Goal: Transaction & Acquisition: Purchase product/service

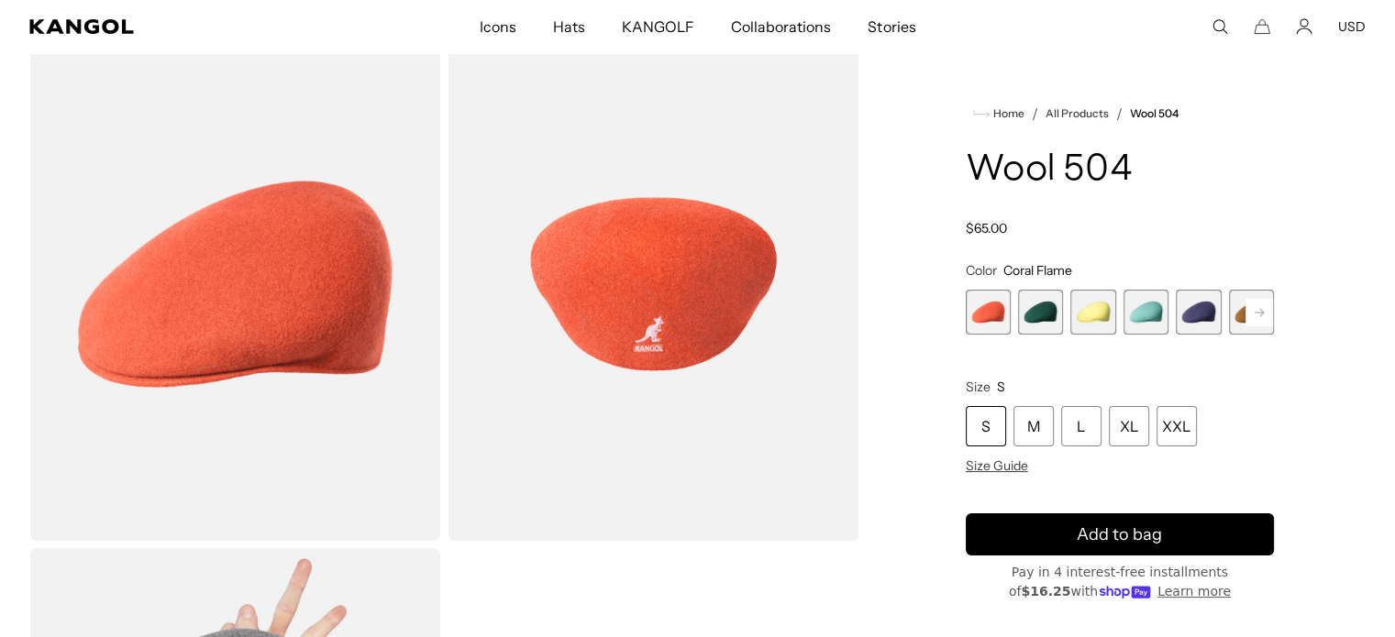
scroll to position [92, 0]
click at [1118, 307] on div "Coral Flame Variant sold out or unavailable Deep Emerald Variant sold out or un…" at bounding box center [1120, 312] width 308 height 45
click at [1096, 315] on span "3 of 21" at bounding box center [1092, 312] width 45 height 45
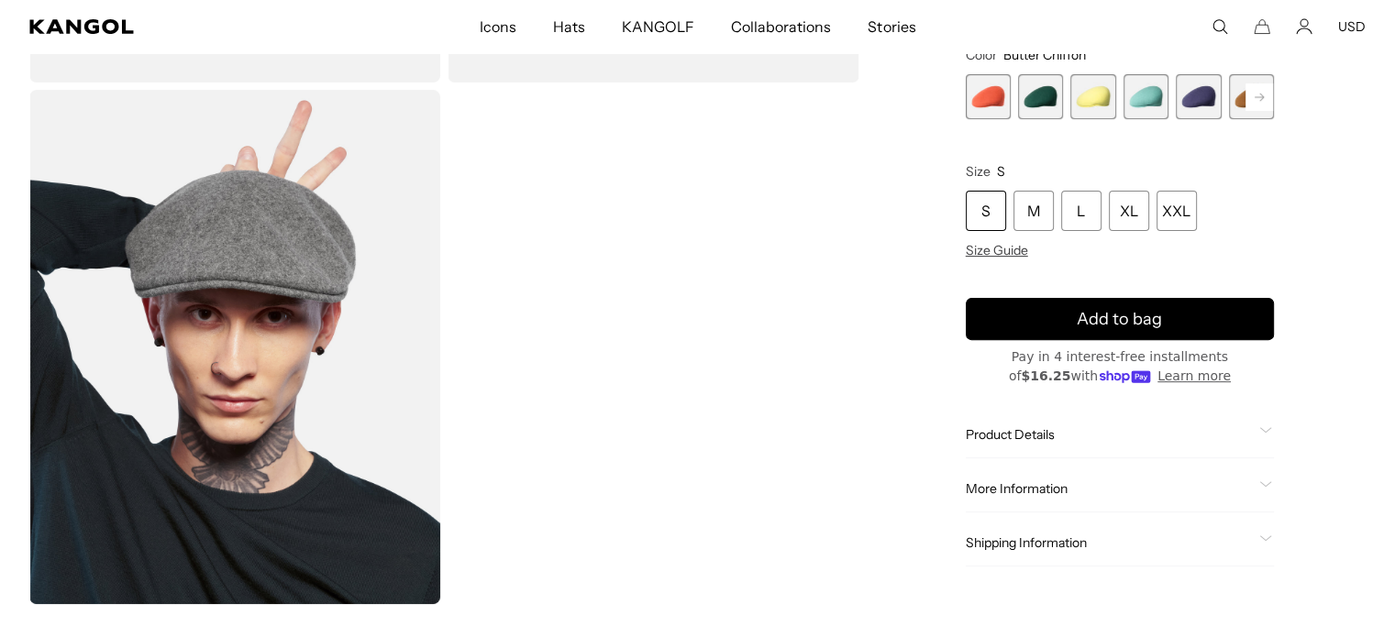
click at [1171, 105] on div "Coral Flame Variant sold out or unavailable Deep Emerald Variant sold out or un…" at bounding box center [1120, 96] width 308 height 45
drag, startPoint x: 1141, startPoint y: 103, endPoint x: 1126, endPoint y: 102, distance: 14.7
click at [1141, 102] on span "4 of 21" at bounding box center [1145, 96] width 45 height 45
click at [1088, 105] on span "3 of 21" at bounding box center [1092, 96] width 45 height 45
click at [992, 100] on span "1 of 21" at bounding box center [988, 96] width 45 height 45
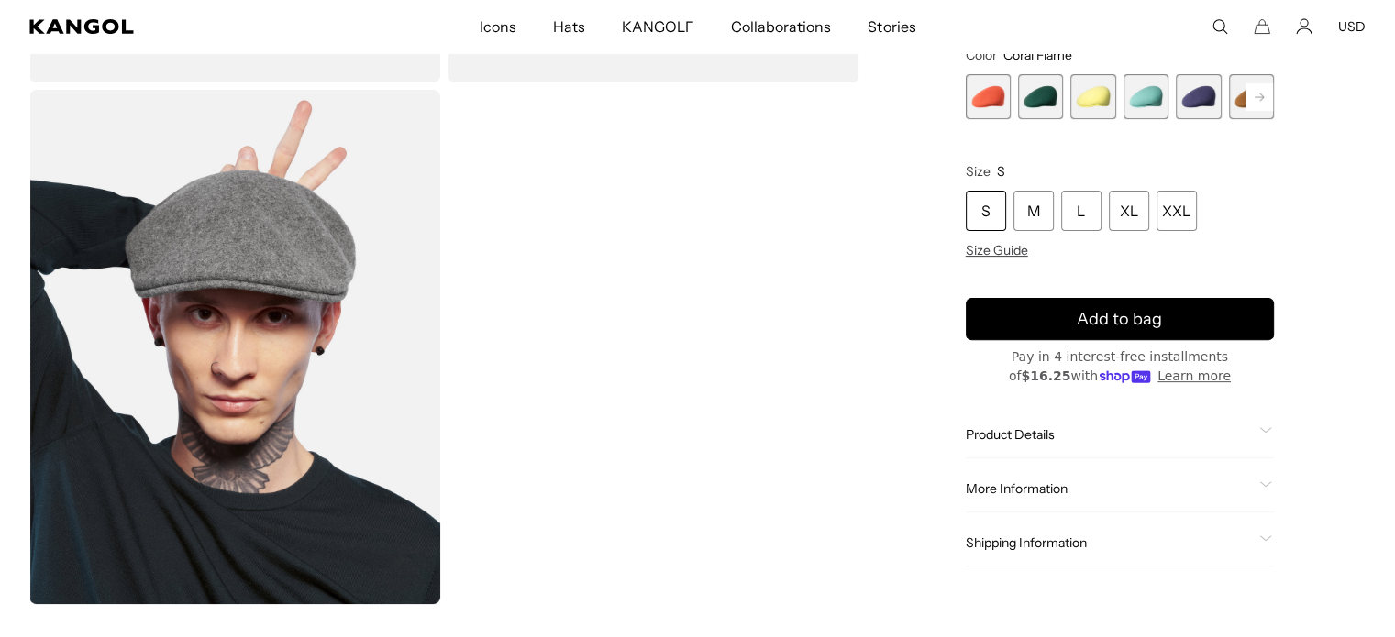
click at [1262, 113] on span "6 of 21" at bounding box center [1251, 96] width 45 height 45
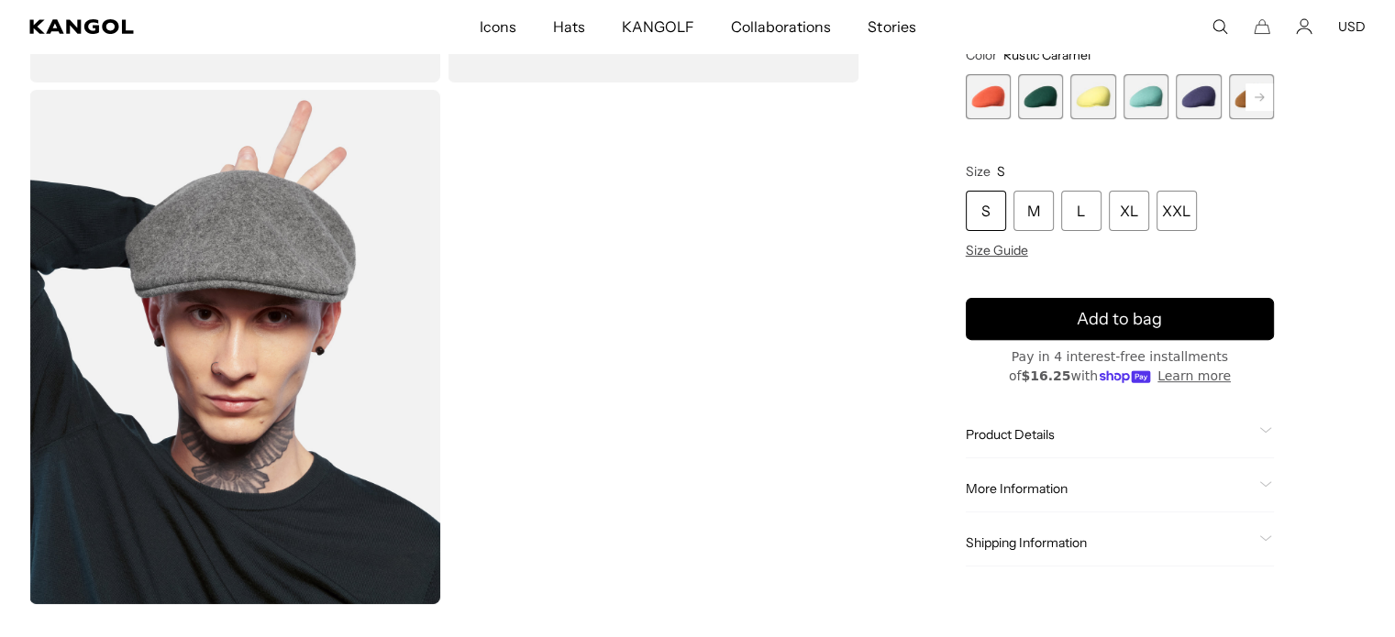
click at [1262, 113] on span "6 of 21" at bounding box center [1251, 96] width 45 height 45
click at [1257, 108] on rect at bounding box center [1259, 97] width 28 height 28
click at [1267, 84] on rect at bounding box center [1259, 97] width 28 height 28
click at [980, 103] on rect at bounding box center [980, 97] width 28 height 28
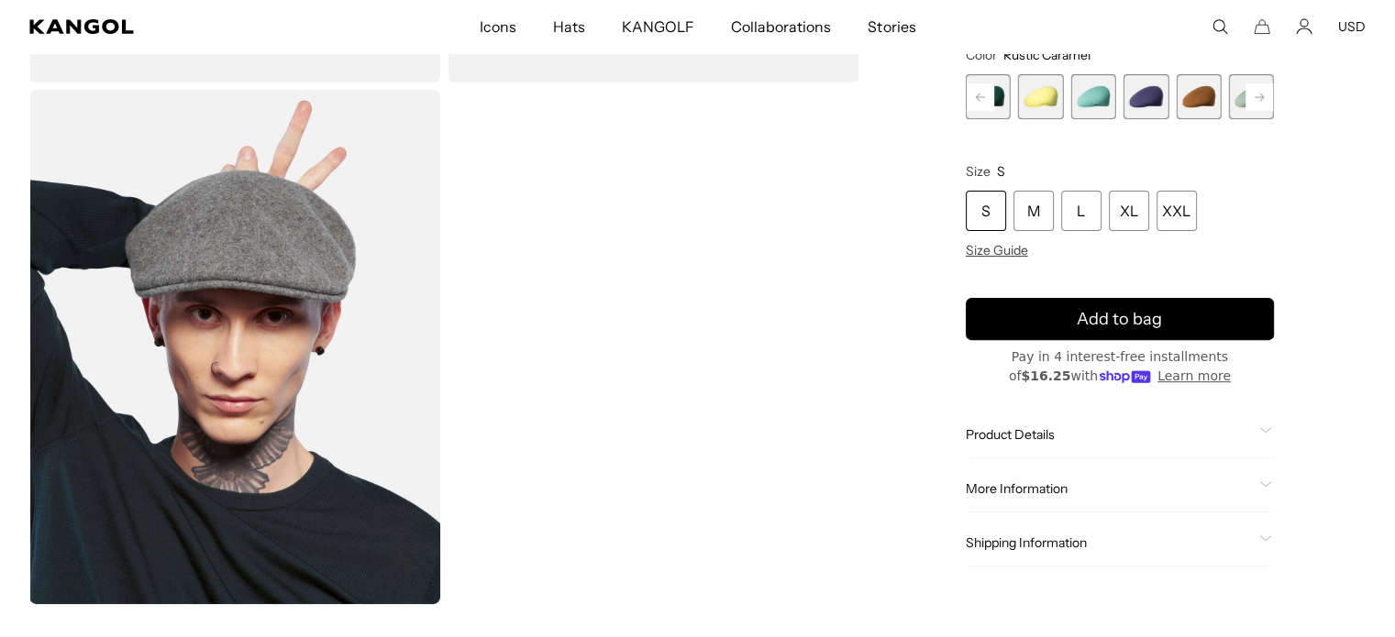
click at [986, 102] on rect at bounding box center [980, 97] width 28 height 28
click at [1254, 104] on rect at bounding box center [1259, 97] width 28 height 28
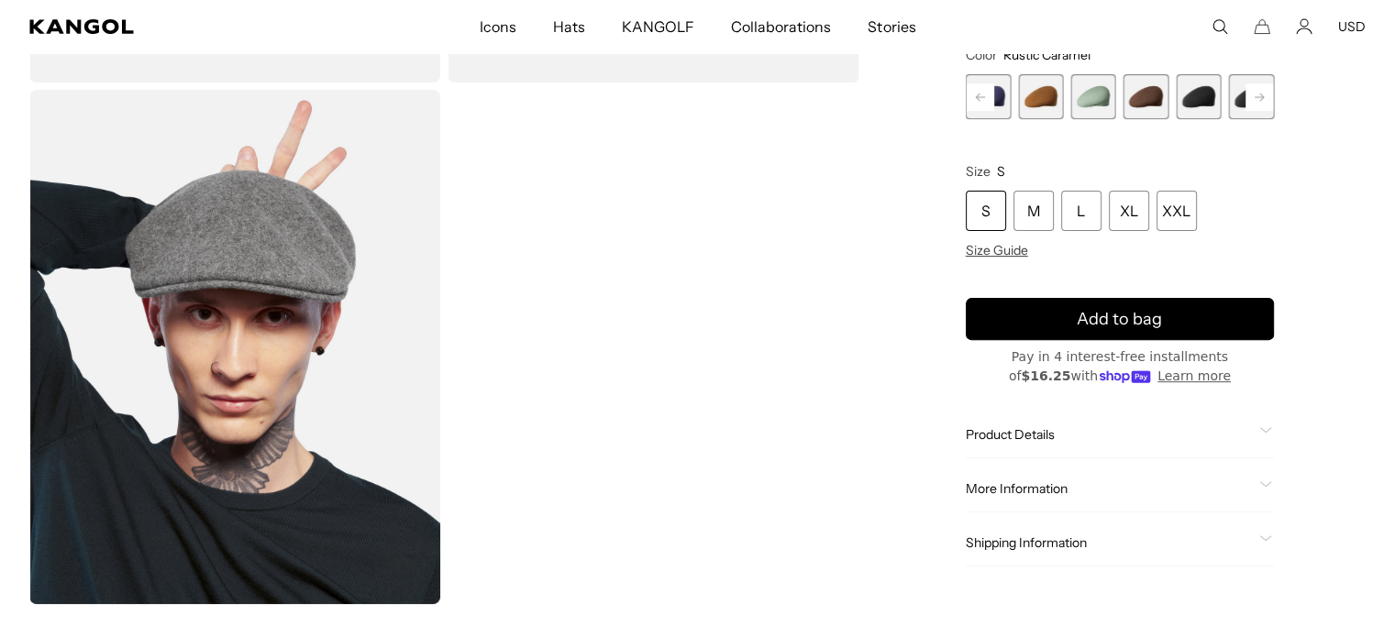
click at [1196, 94] on span "9 of 21" at bounding box center [1198, 96] width 45 height 45
click at [1197, 94] on span "9 of 21" at bounding box center [1198, 96] width 45 height 45
click at [1258, 98] on rect at bounding box center [1259, 97] width 28 height 28
click at [1153, 102] on span "10 of 21" at bounding box center [1145, 96] width 45 height 45
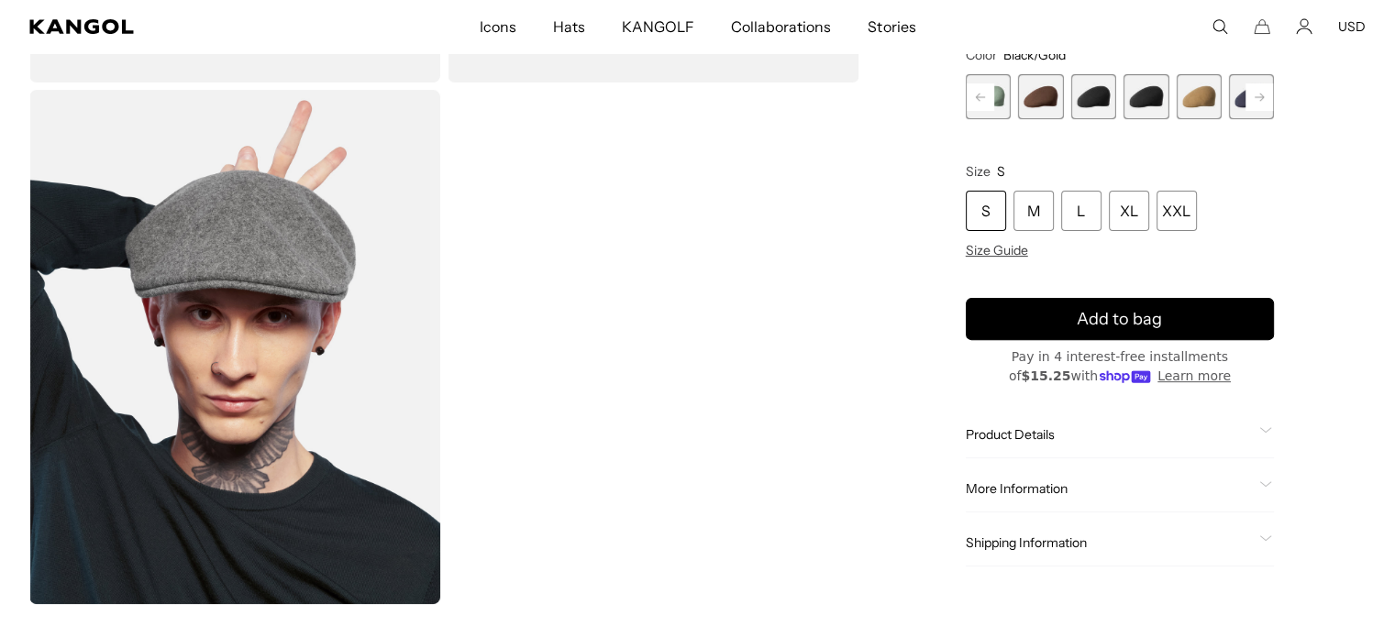
click at [1265, 104] on rect at bounding box center [1259, 97] width 28 height 28
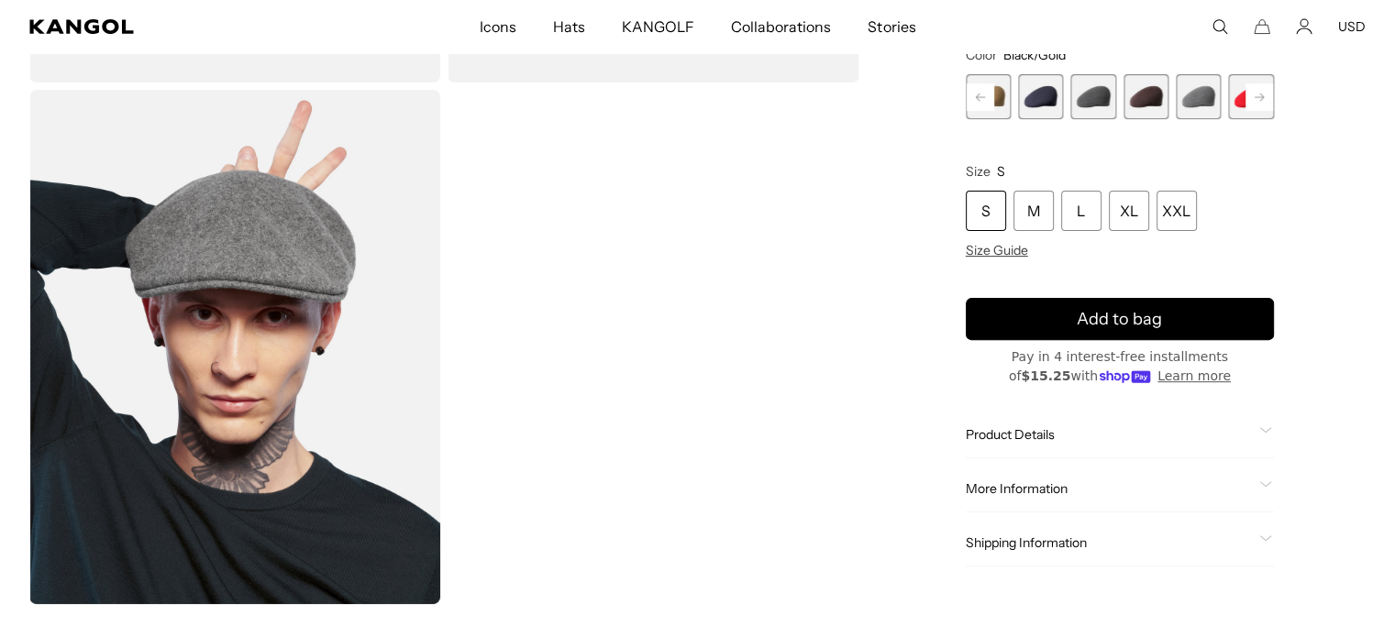
click at [1265, 104] on rect at bounding box center [1259, 97] width 28 height 28
click at [1265, 104] on span "21 of 21" at bounding box center [1251, 96] width 45 height 45
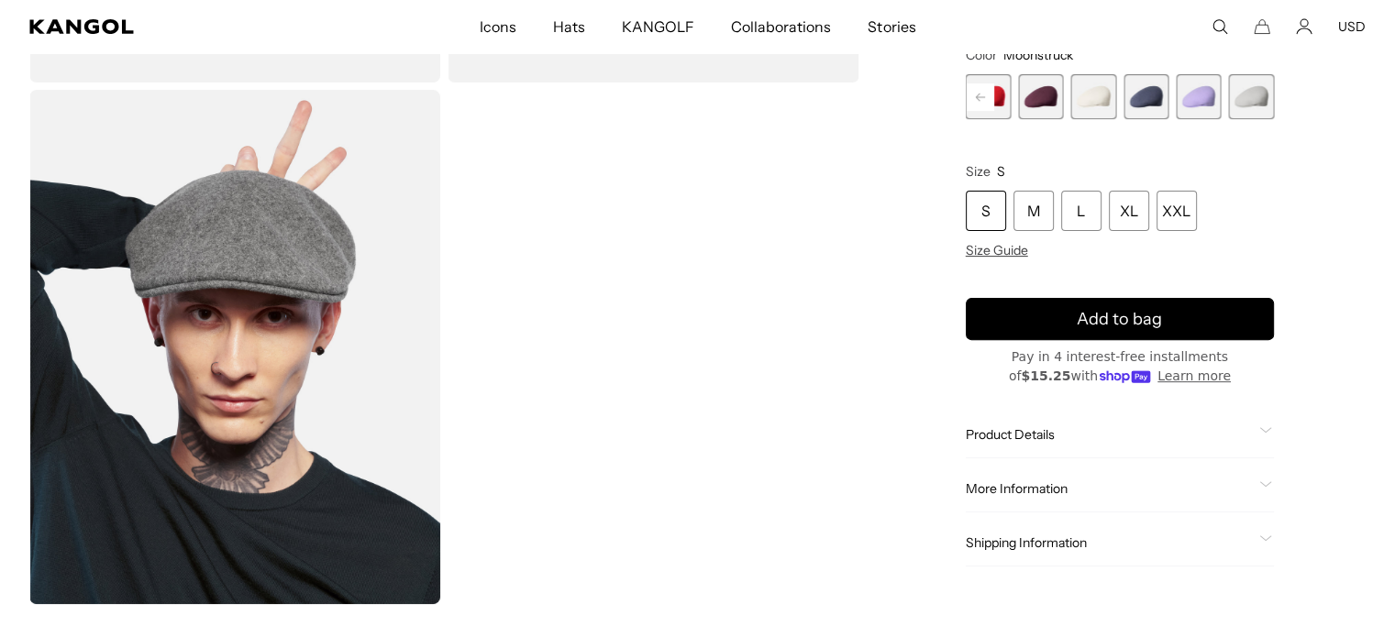
click at [1265, 104] on span "21 of 21" at bounding box center [1251, 96] width 45 height 45
click at [1265, 104] on product-info "Home / All Products / Wool 504 Wool 504 Regular price $61.00 Regular price Sale…" at bounding box center [1120, 226] width 308 height 679
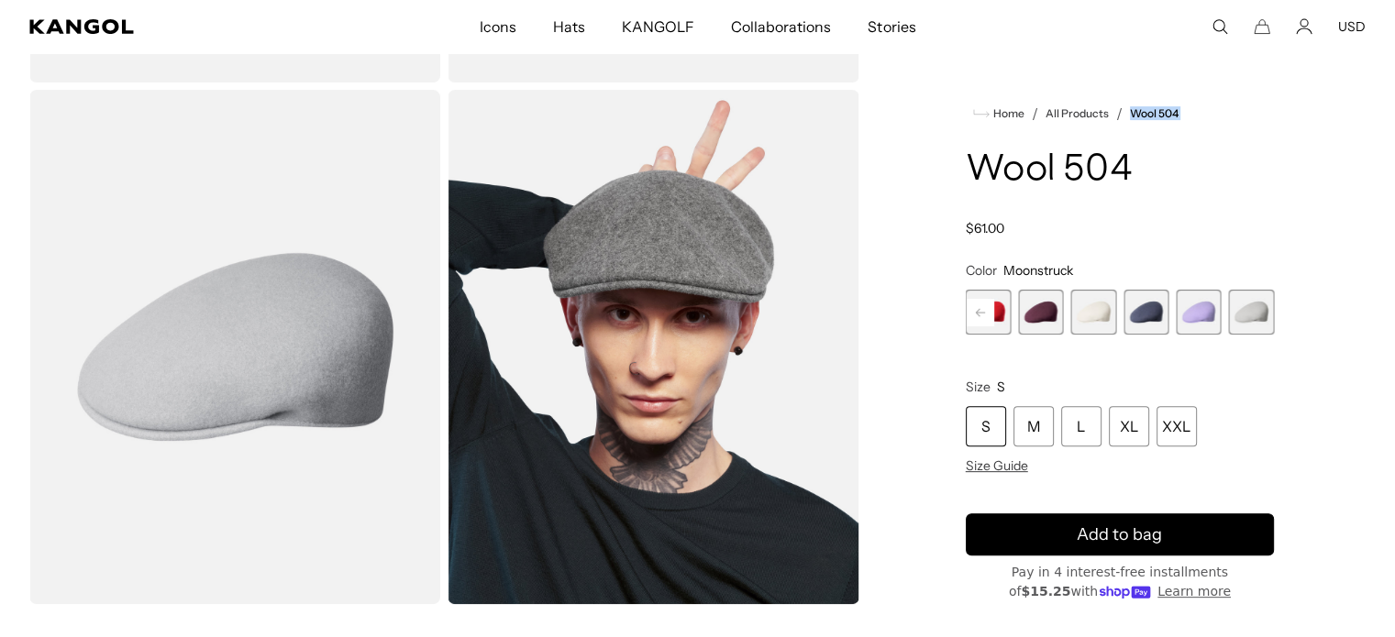
click at [1265, 104] on ul "Home / All Products / Wool 504" at bounding box center [1120, 114] width 308 height 22
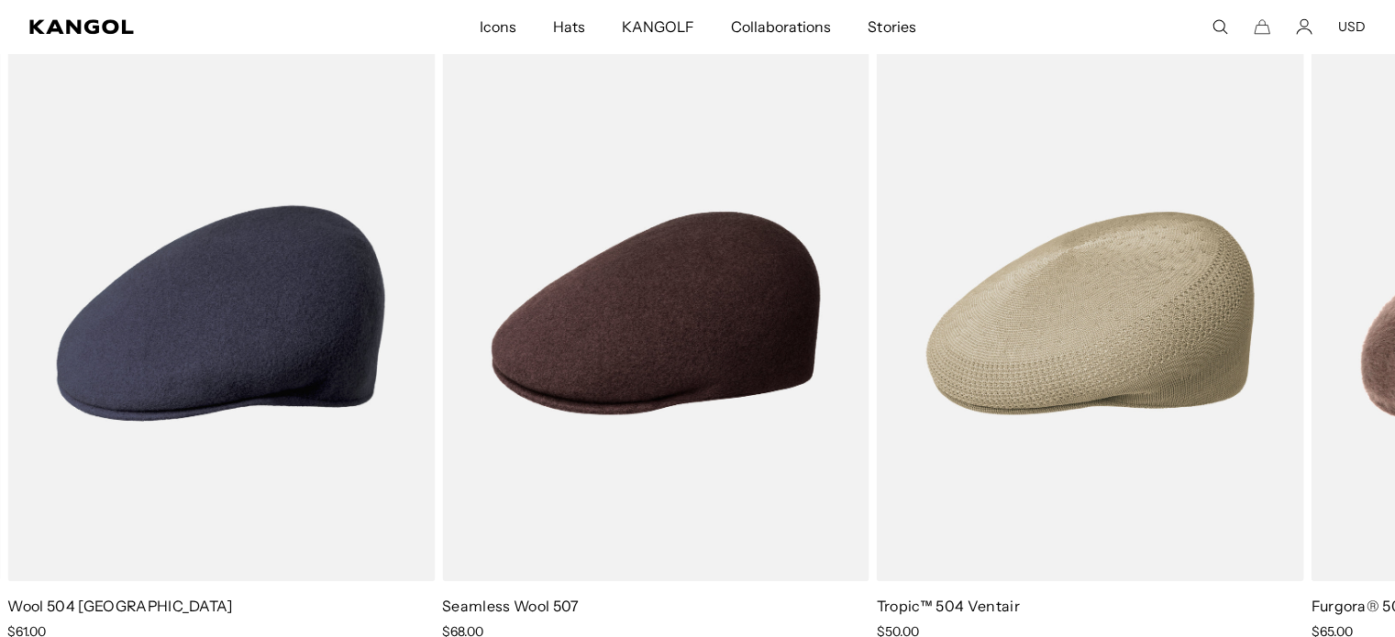
scroll to position [1926, 0]
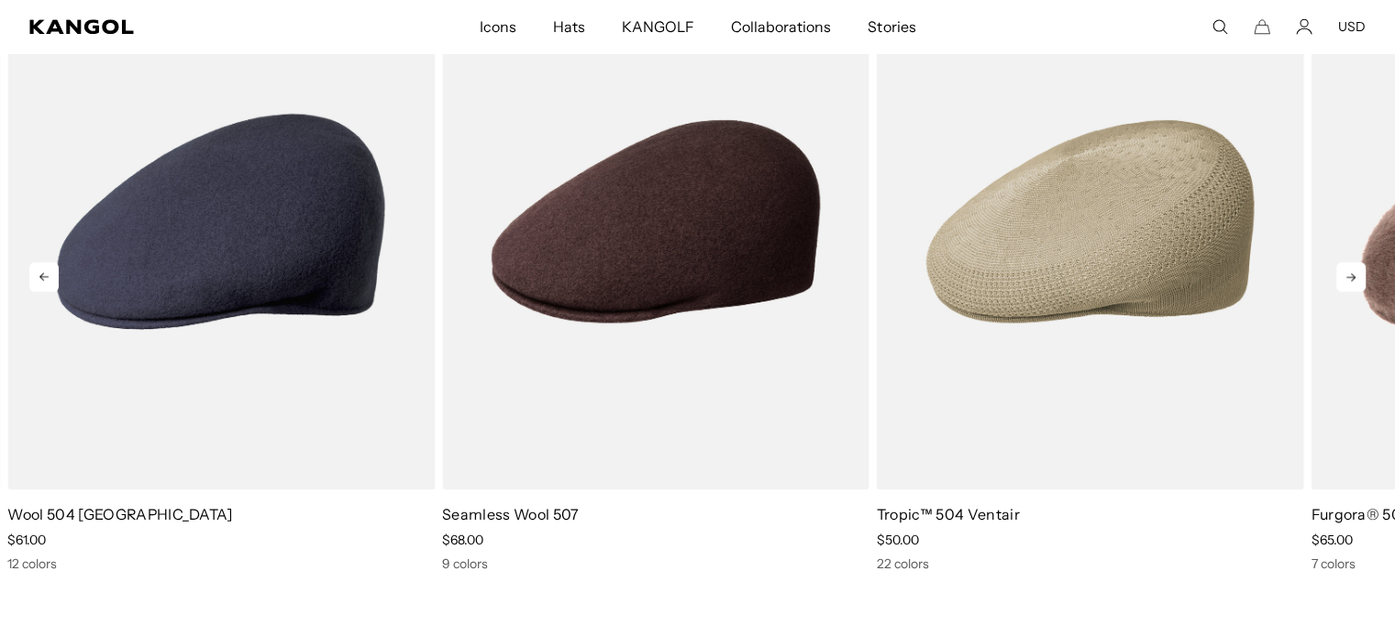
click at [1339, 272] on icon at bounding box center [1350, 276] width 29 height 29
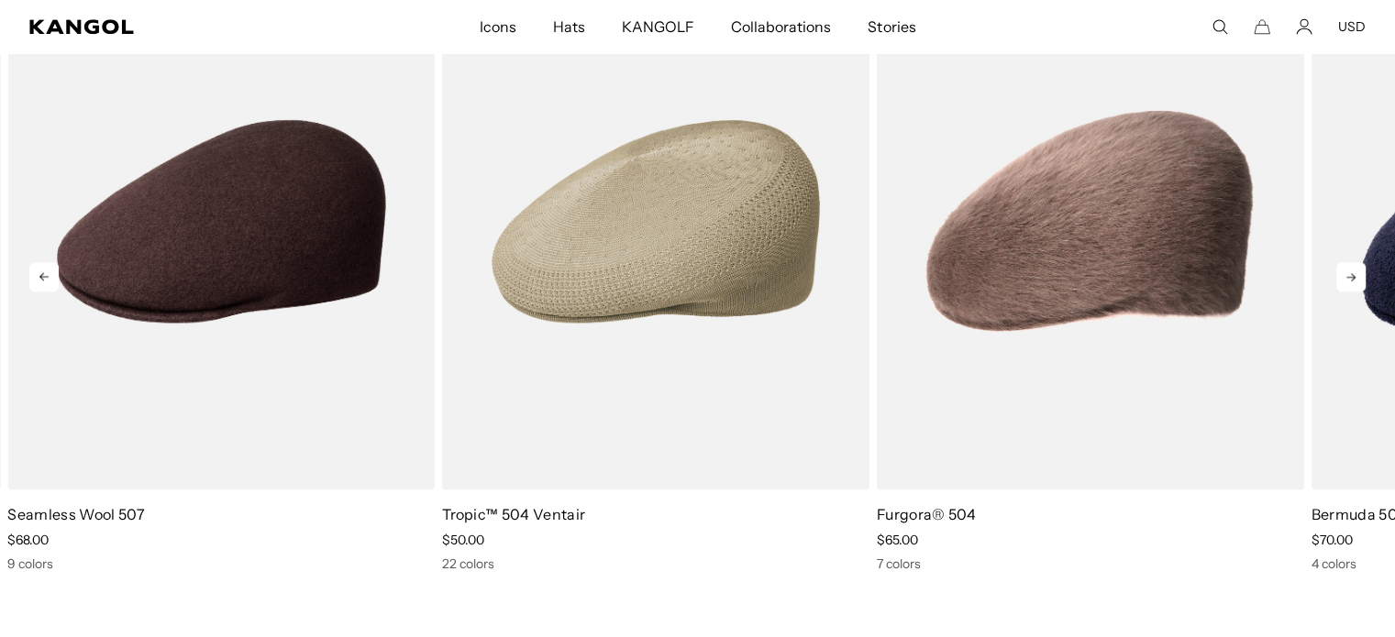
click at [1339, 272] on icon at bounding box center [1350, 276] width 29 height 29
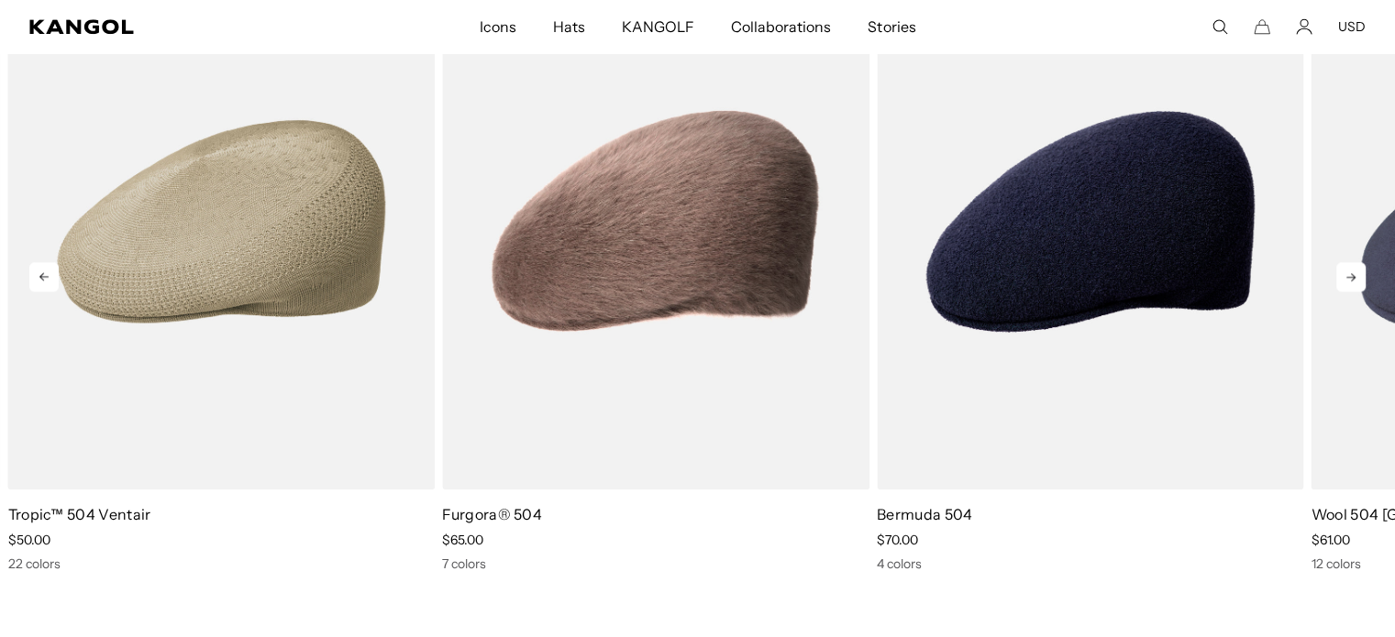
click at [1339, 272] on icon at bounding box center [1350, 276] width 29 height 29
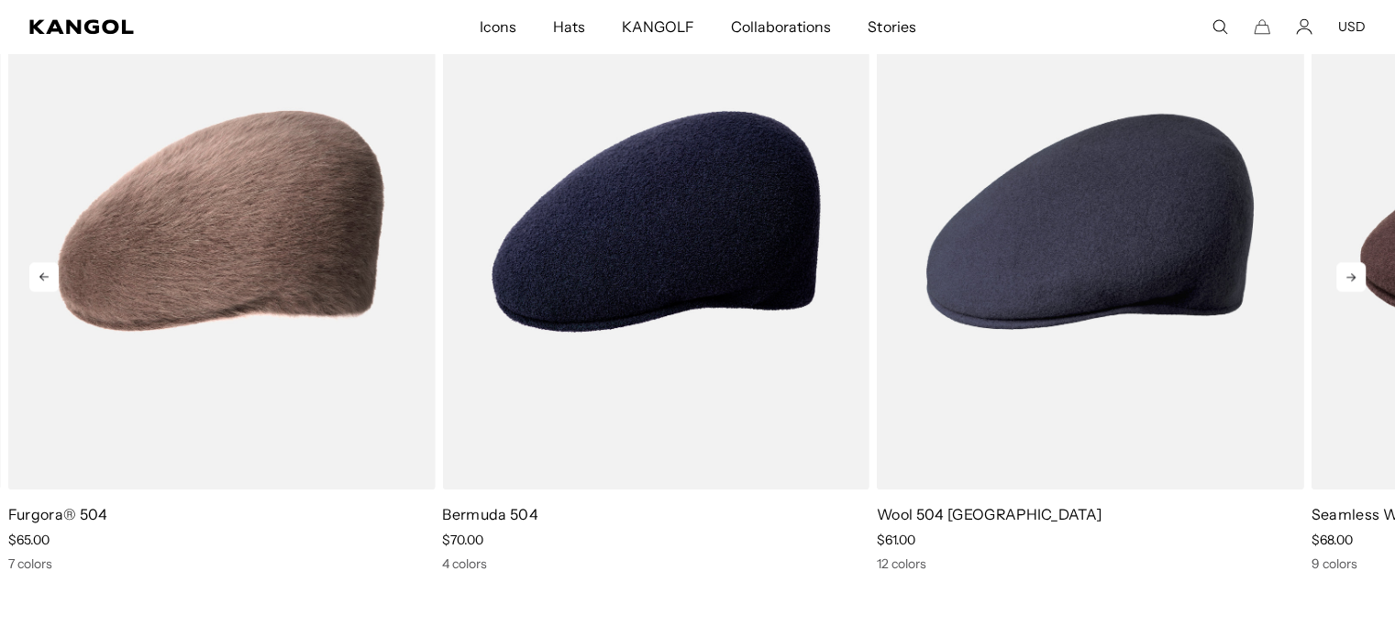
click at [1339, 272] on icon at bounding box center [1350, 276] width 29 height 29
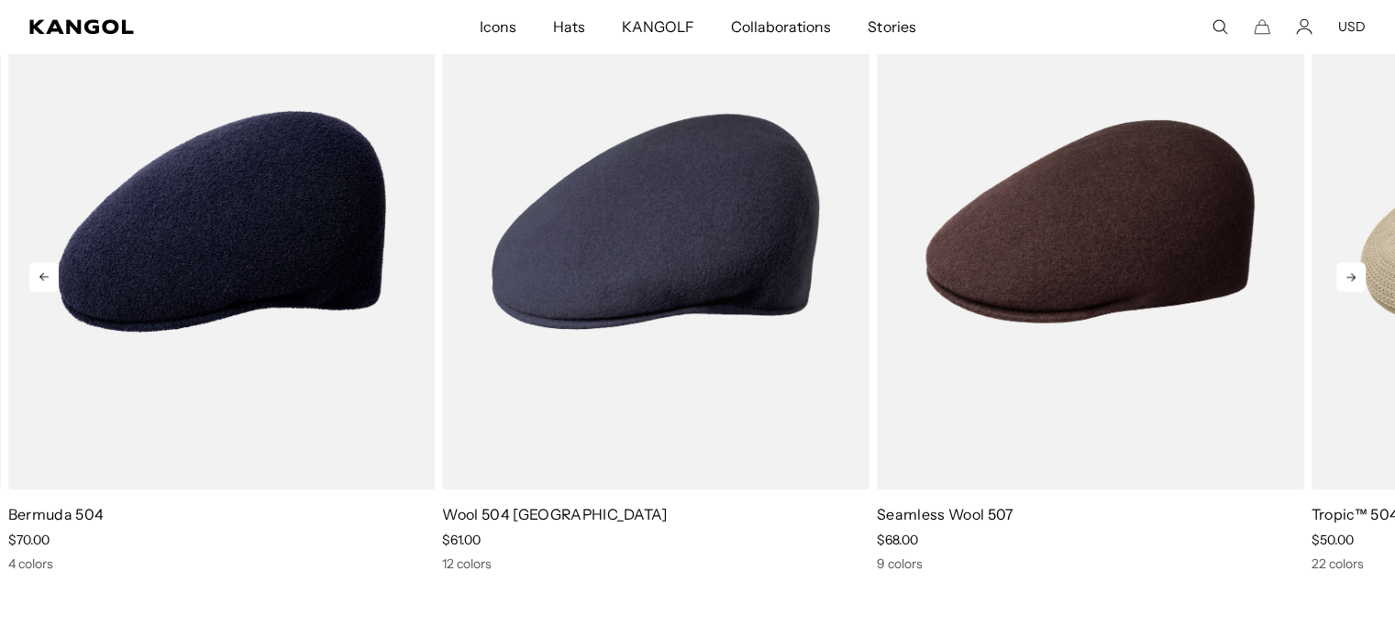
click at [1339, 272] on icon at bounding box center [1350, 276] width 29 height 29
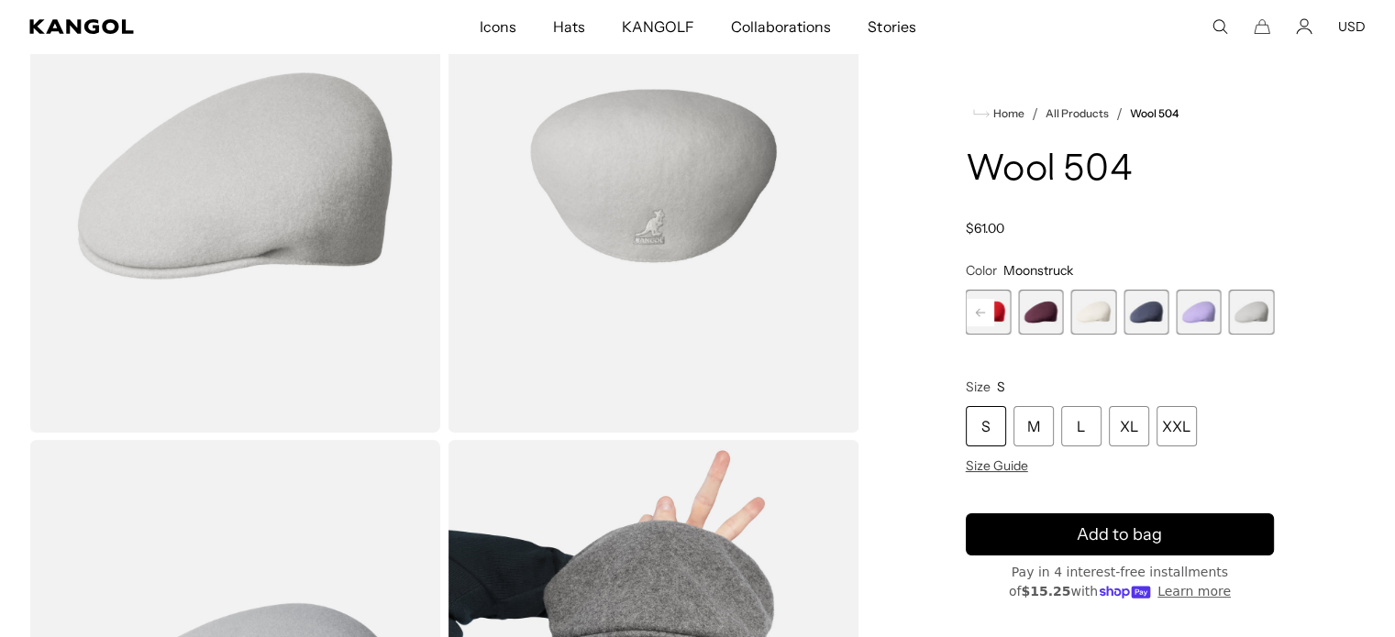
scroll to position [0, 0]
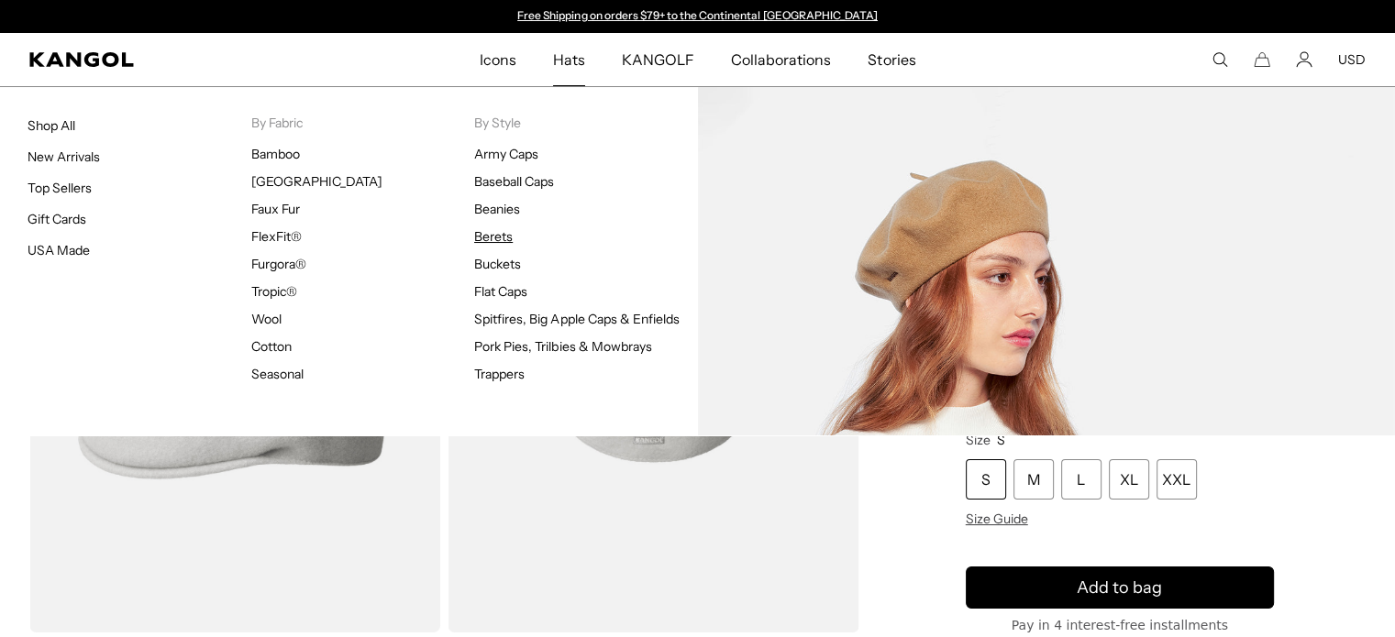
click at [499, 234] on link "Berets" at bounding box center [493, 236] width 39 height 17
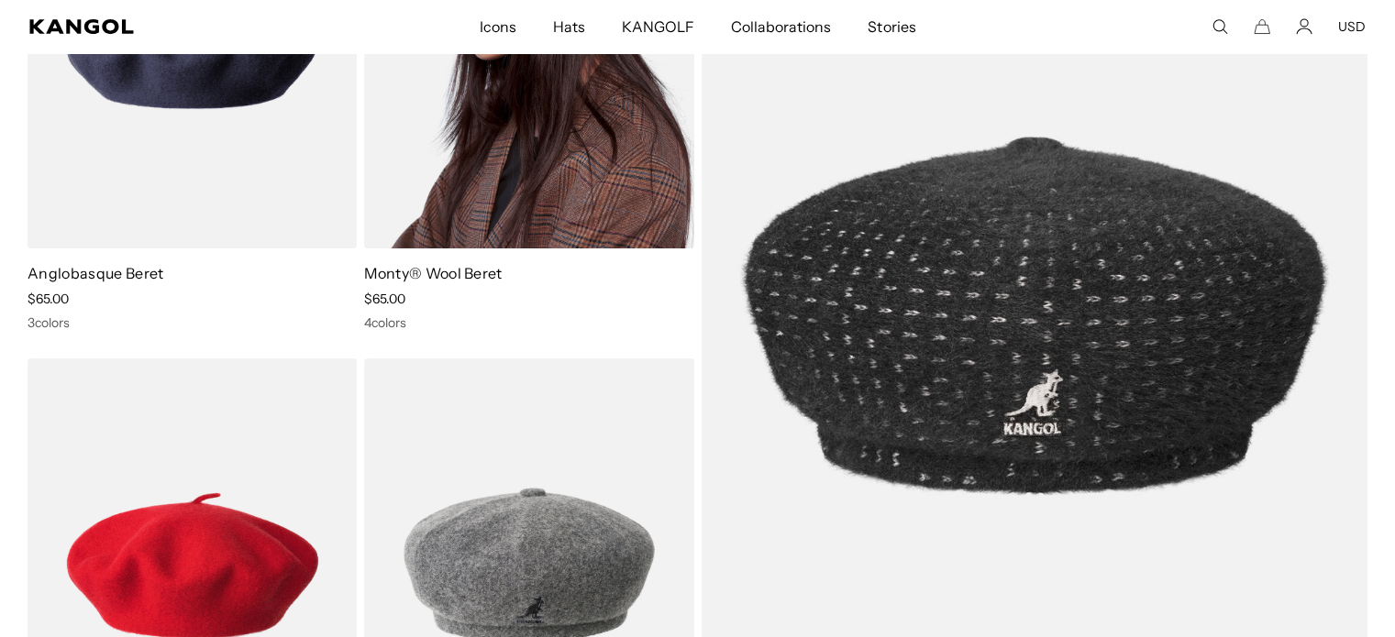
scroll to position [183, 0]
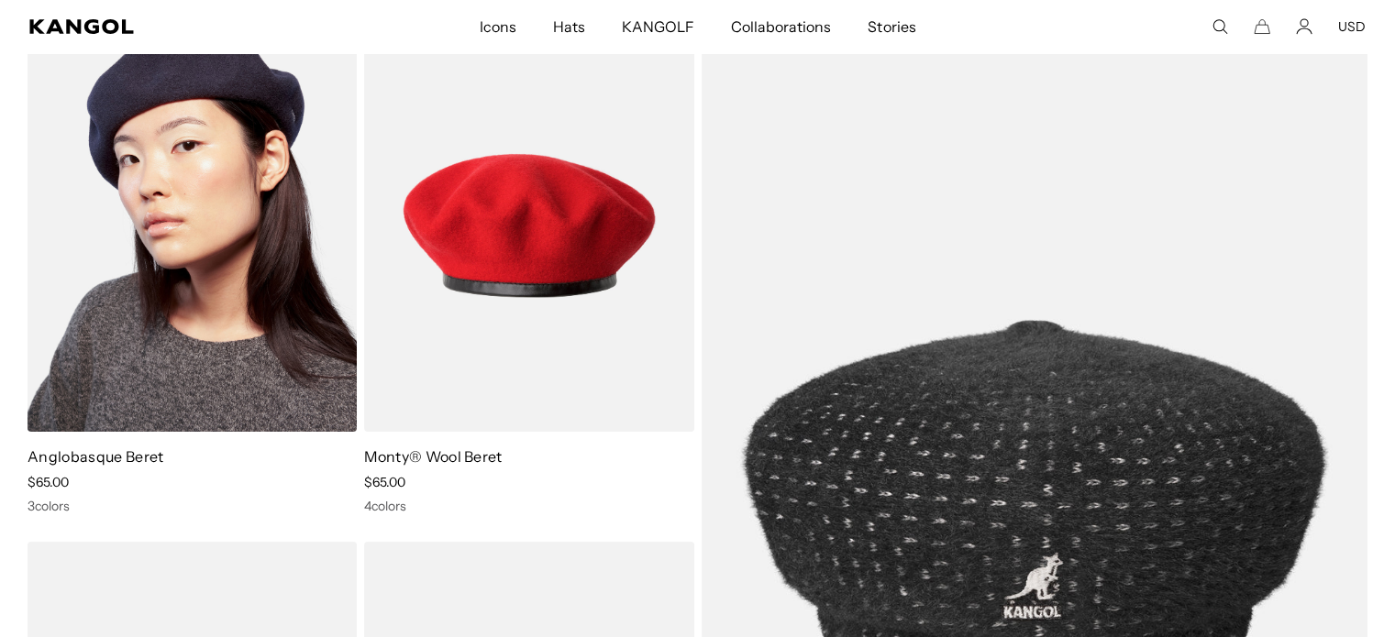
click at [228, 243] on img at bounding box center [192, 225] width 329 height 414
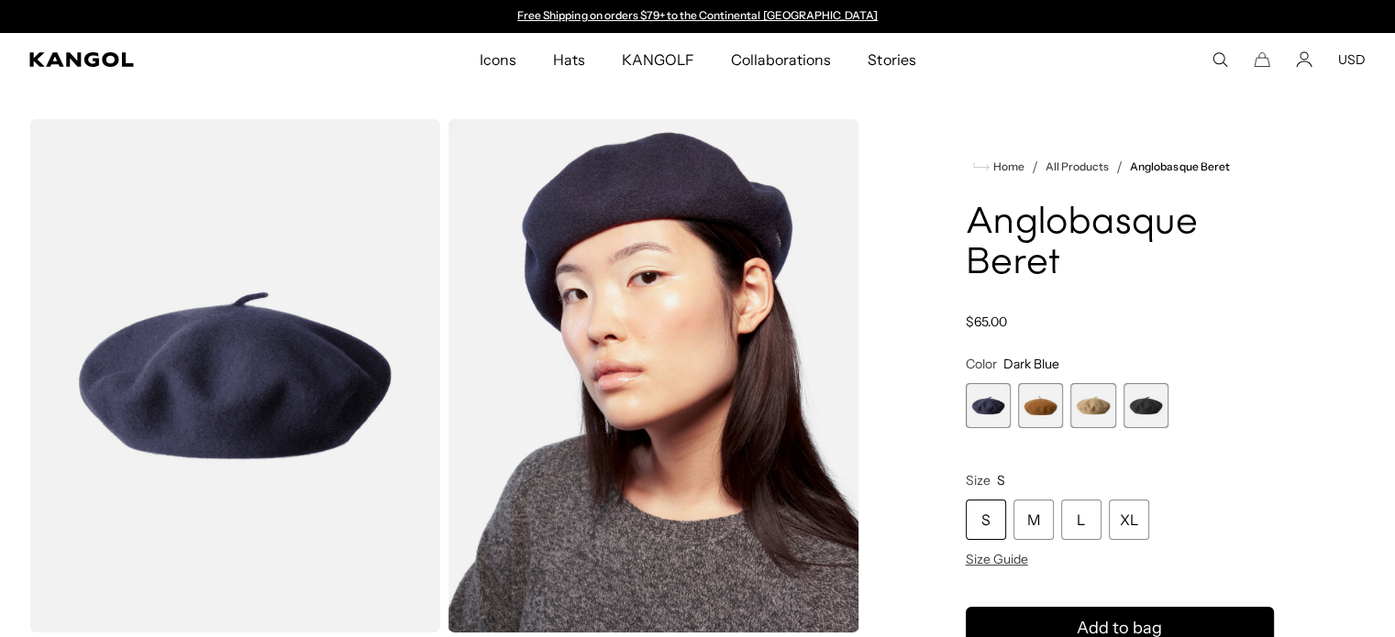
click at [1049, 412] on span "2 of 4" at bounding box center [1040, 405] width 45 height 45
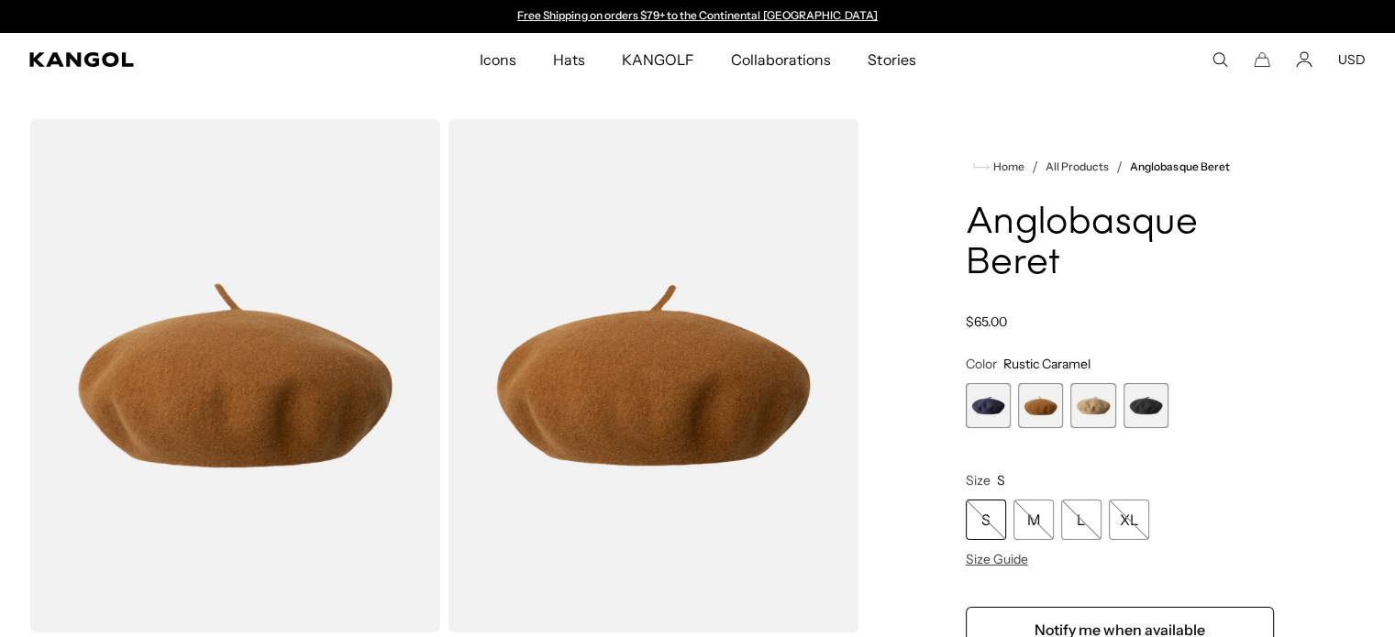
click at [1078, 406] on span "3 of 4" at bounding box center [1092, 405] width 45 height 45
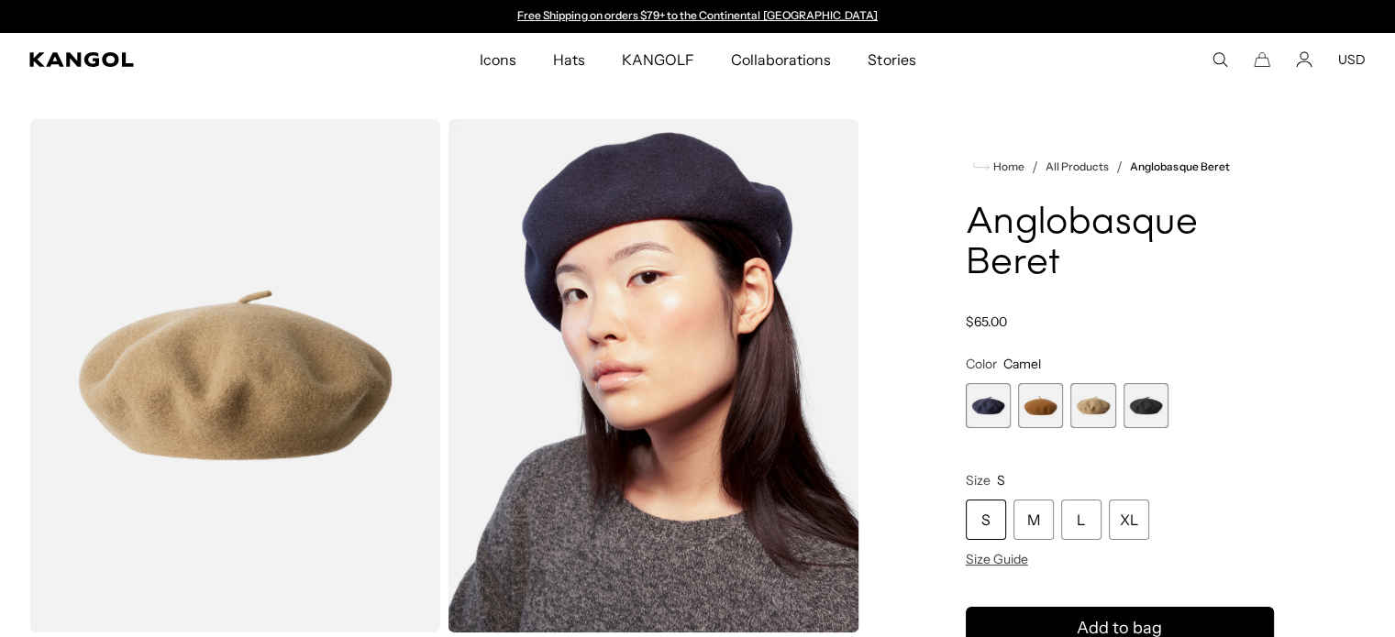
click at [1151, 402] on span "4 of 4" at bounding box center [1145, 405] width 45 height 45
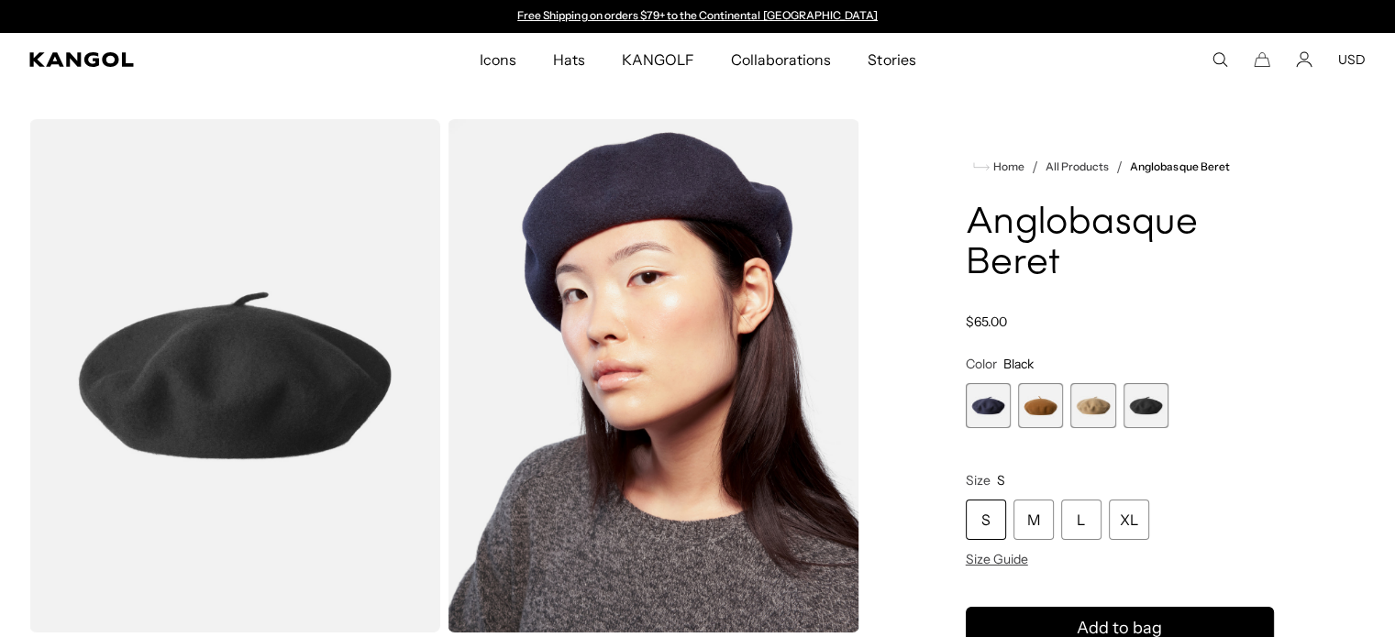
click at [282, 370] on img "Gallery Viewer" at bounding box center [234, 376] width 411 height 514
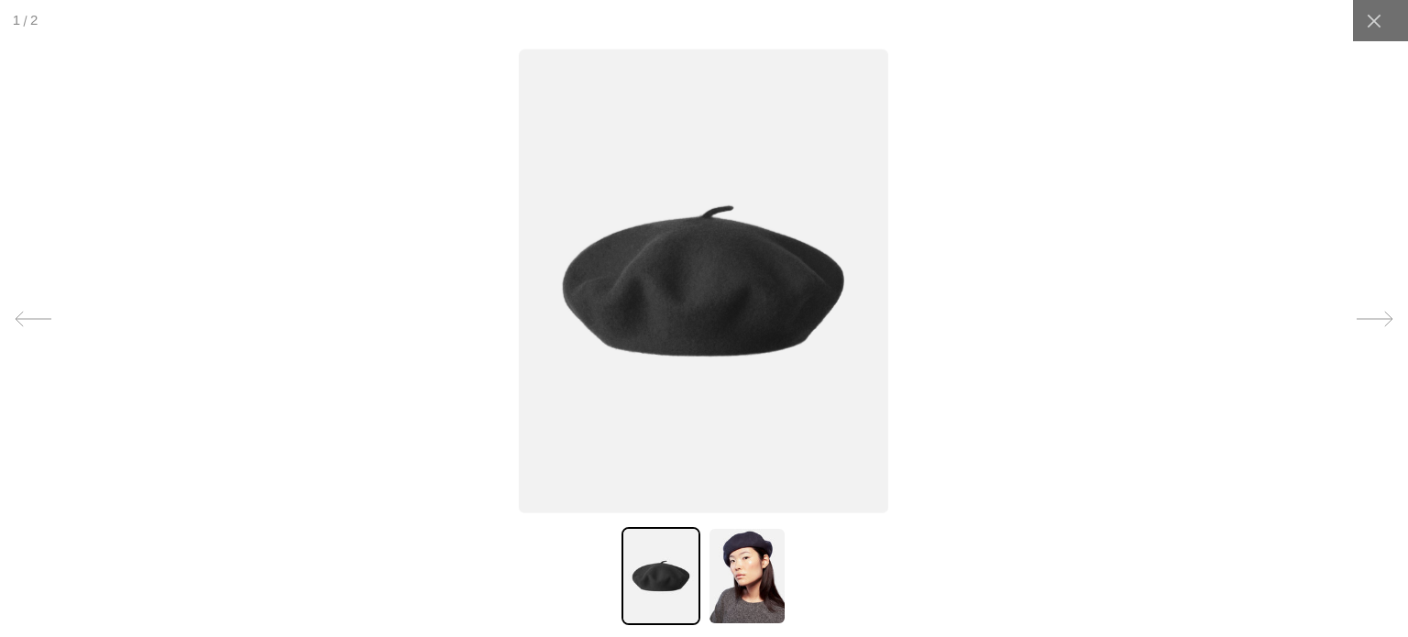
click at [749, 336] on img at bounding box center [704, 281] width 370 height 463
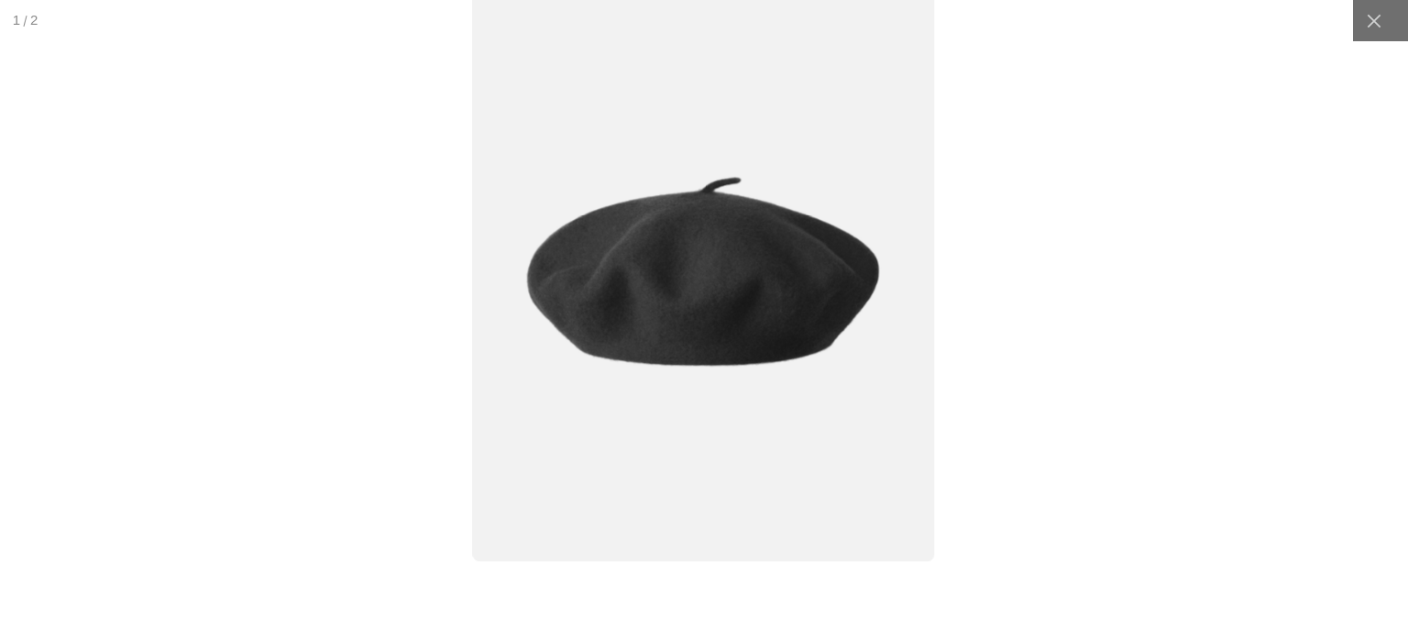
click at [747, 336] on img at bounding box center [704, 272] width 462 height 580
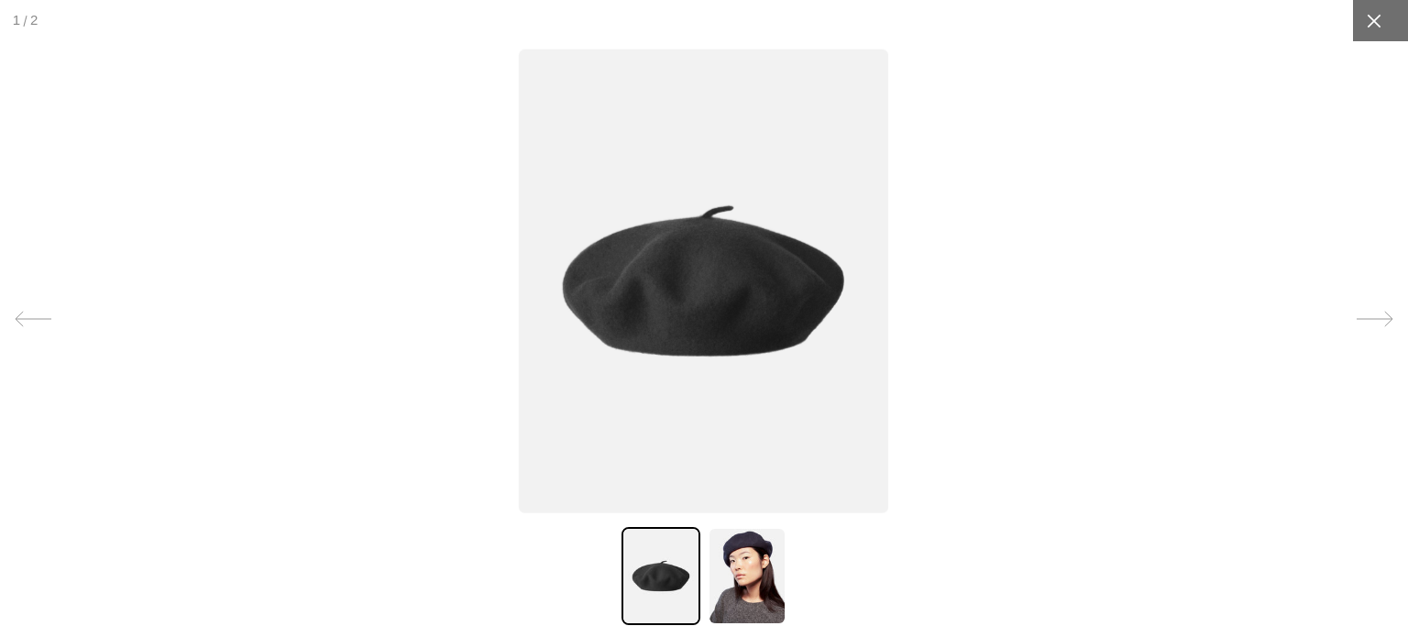
click at [1371, 30] on div at bounding box center [1373, 20] width 41 height 41
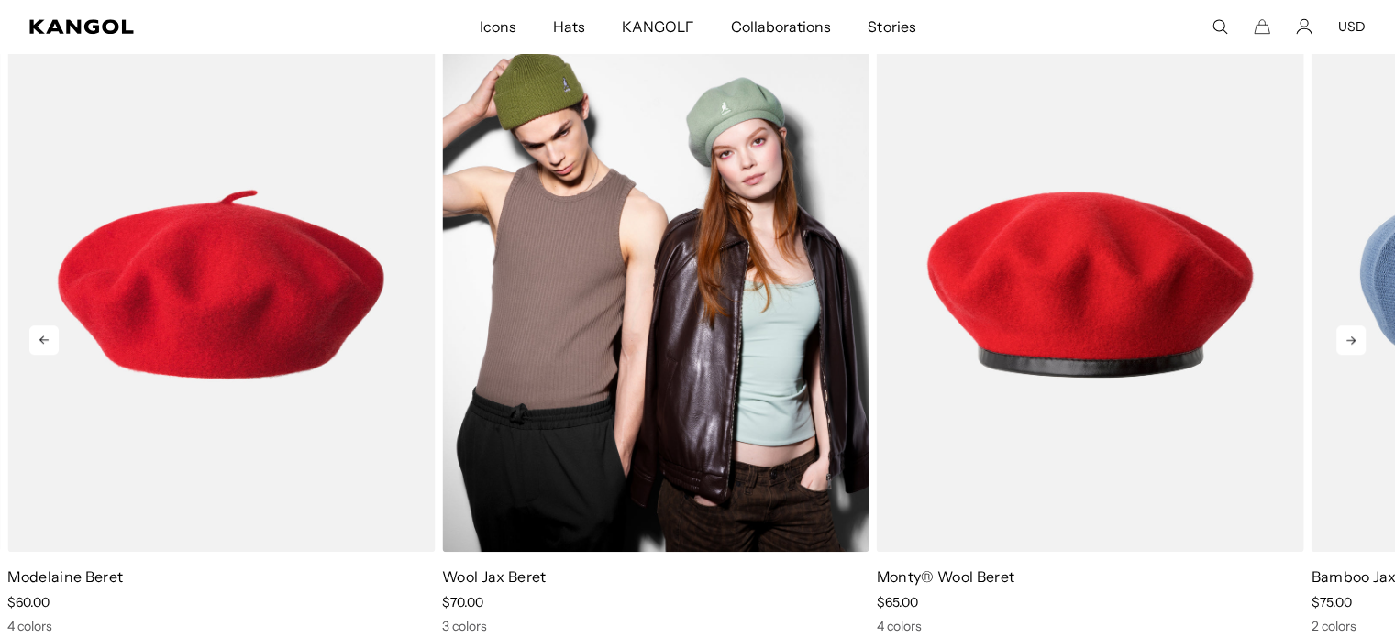
scroll to position [1009, 0]
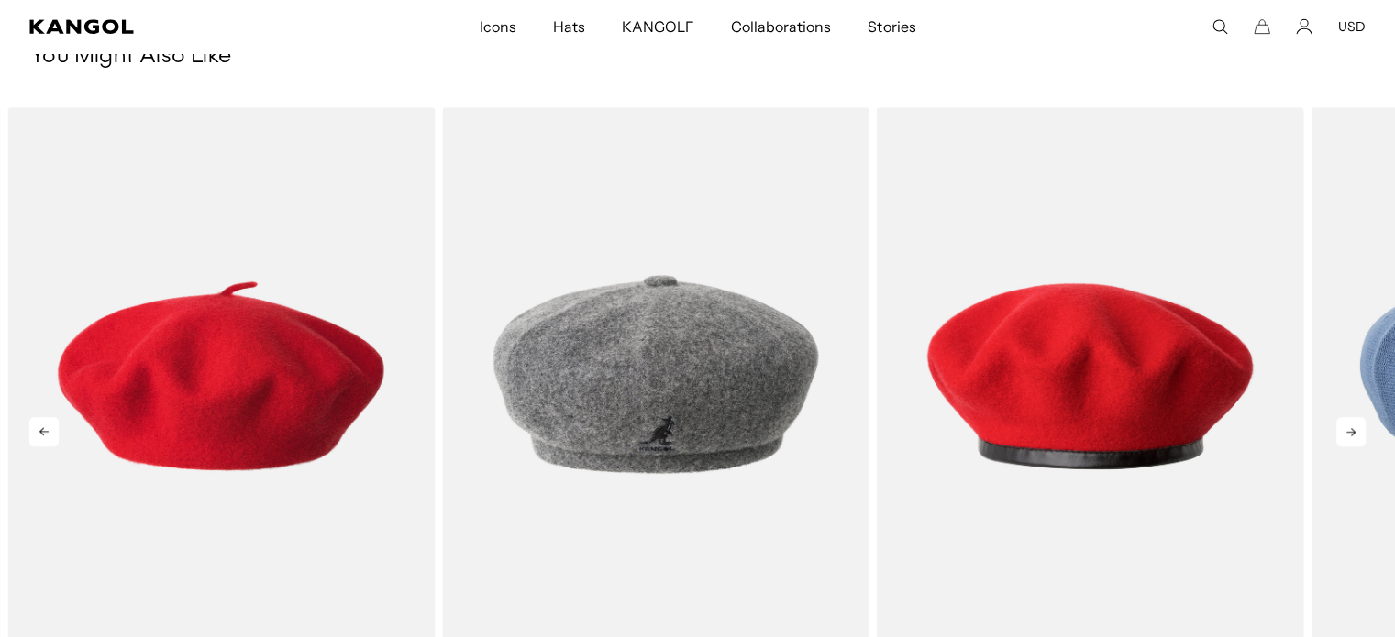
click at [1353, 428] on icon at bounding box center [1350, 432] width 9 height 8
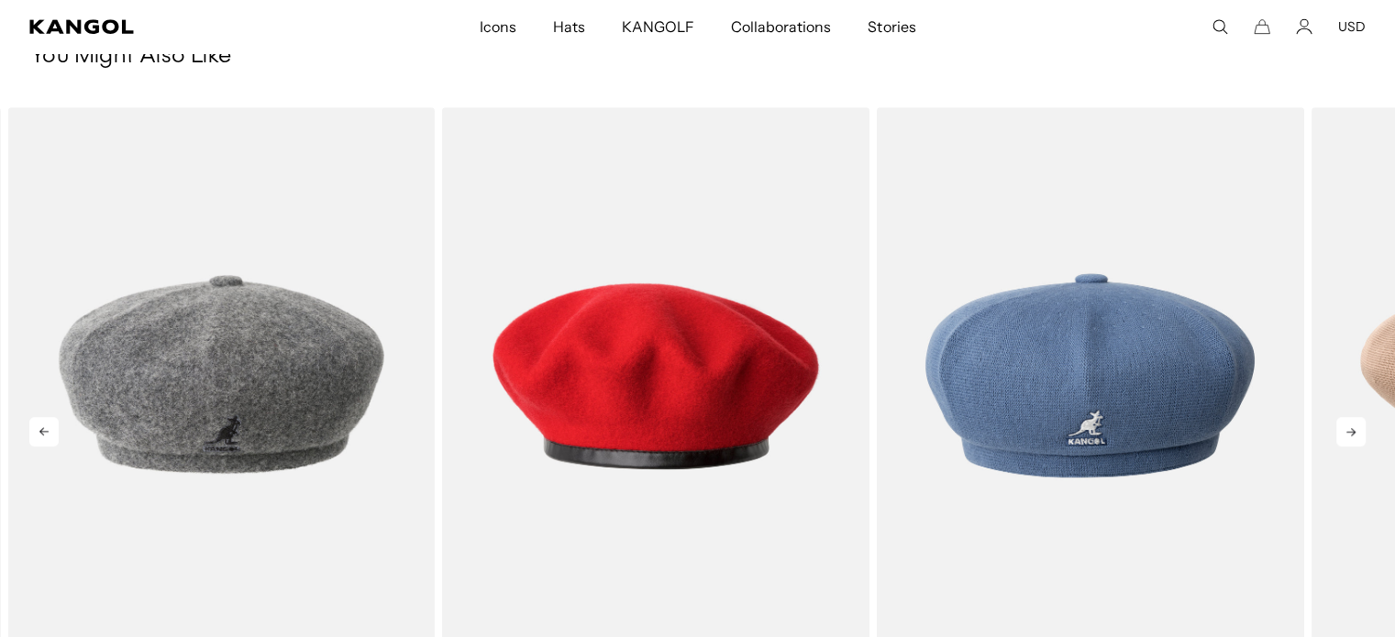
click at [1353, 428] on icon at bounding box center [1350, 432] width 9 height 8
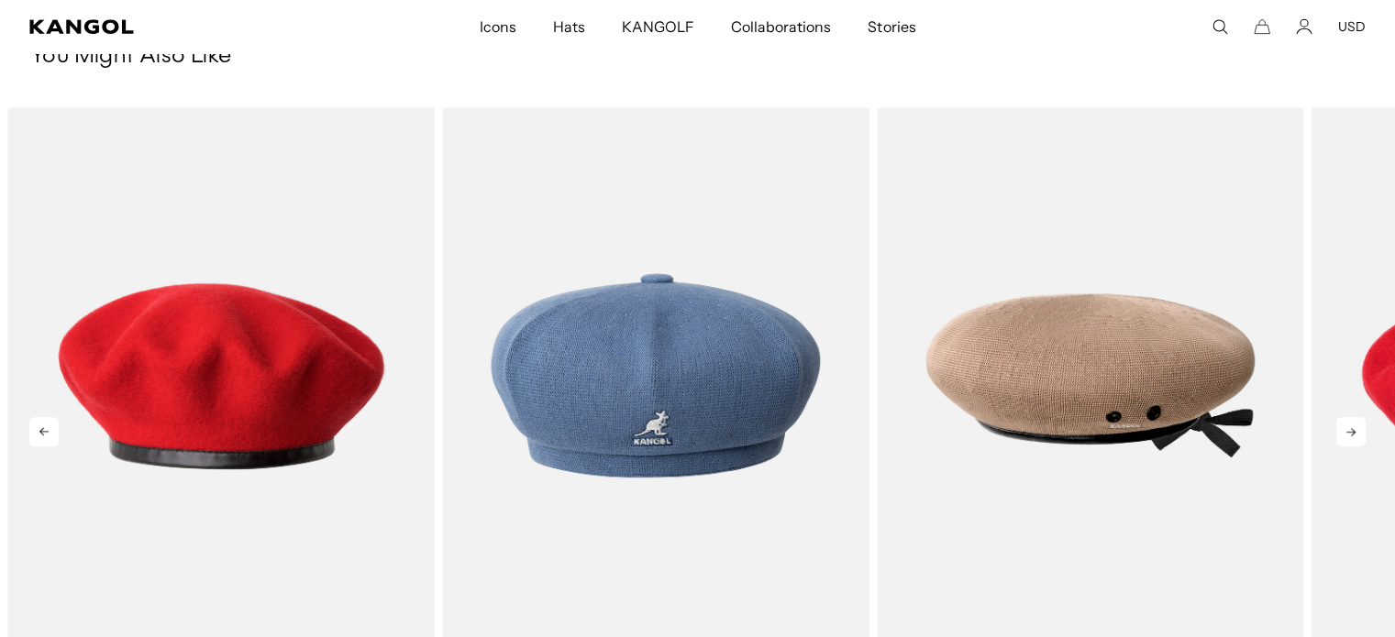
click at [1353, 428] on icon at bounding box center [1350, 432] width 9 height 8
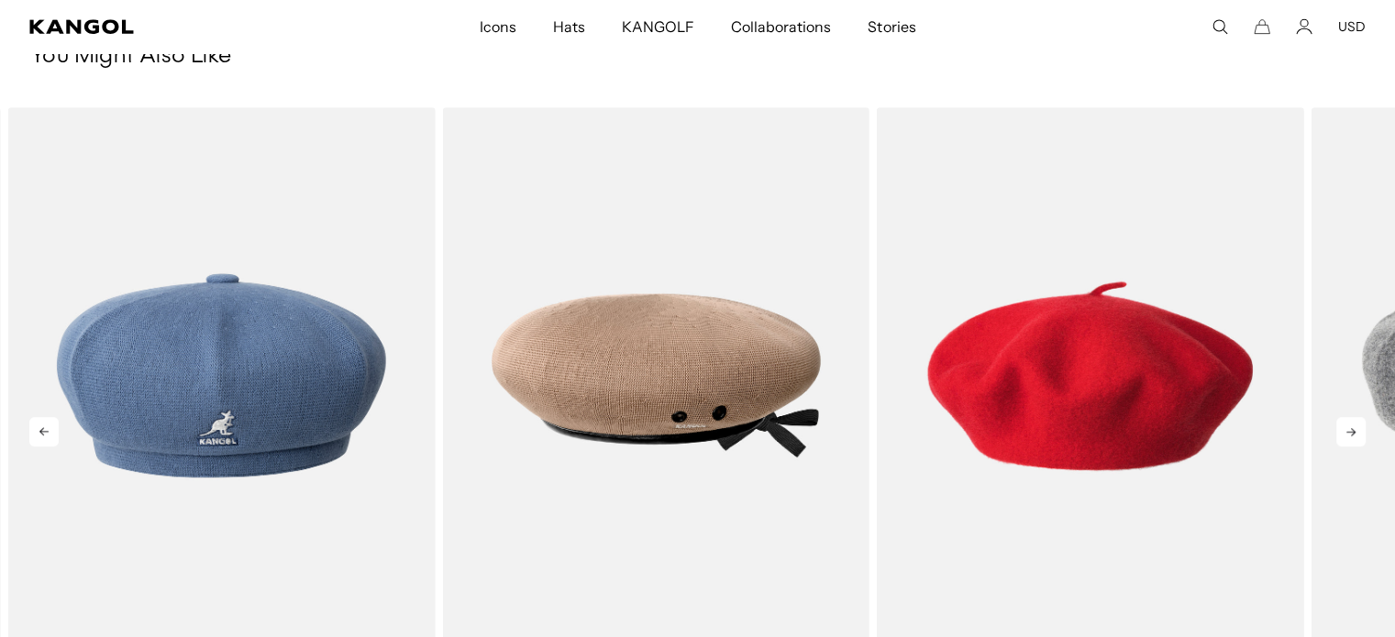
click at [1353, 428] on icon at bounding box center [1350, 432] width 9 height 8
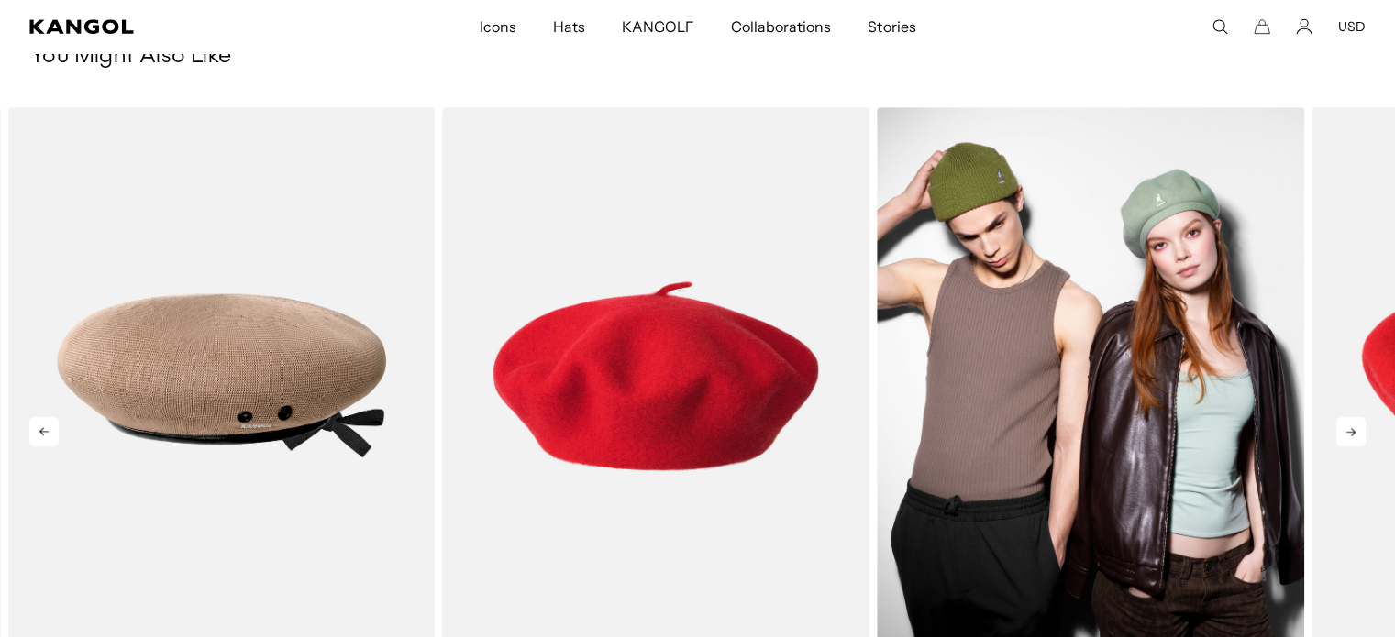
click at [1190, 425] on img "2 of 5" at bounding box center [1090, 375] width 427 height 536
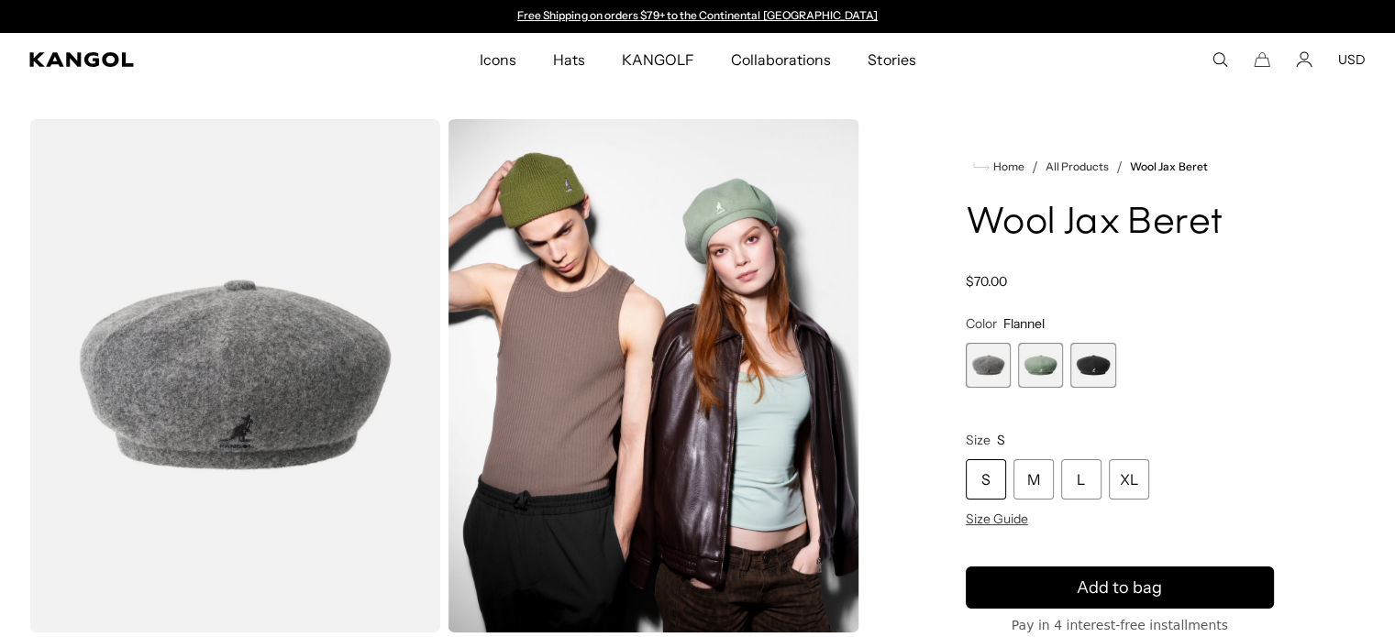
click at [722, 248] on img "Gallery Viewer" at bounding box center [652, 376] width 411 height 514
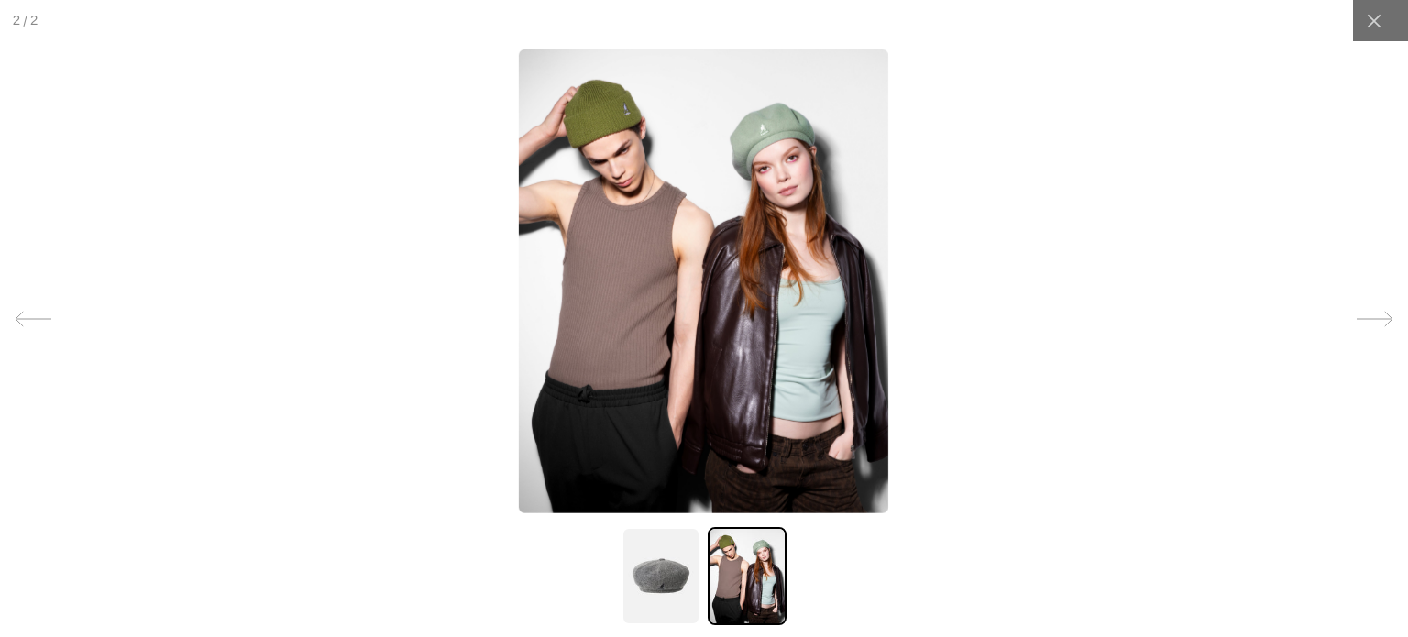
click at [668, 580] on img at bounding box center [661, 576] width 79 height 98
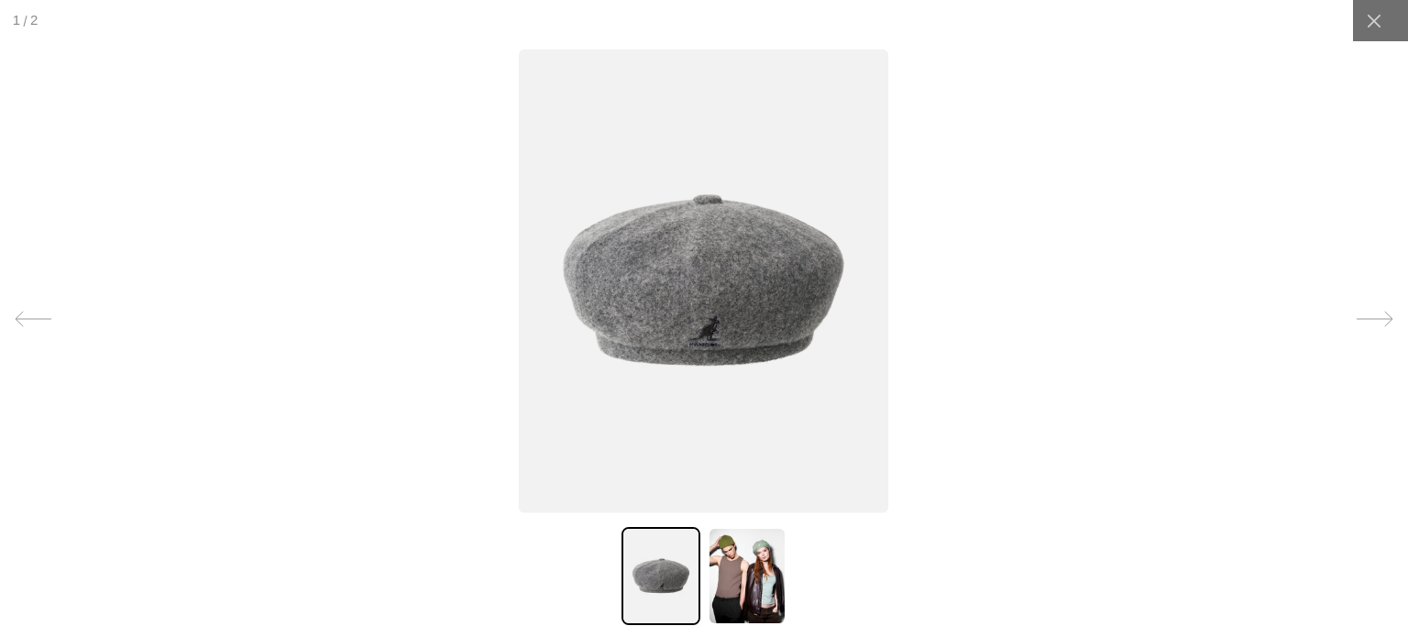
click at [715, 257] on img at bounding box center [704, 281] width 370 height 463
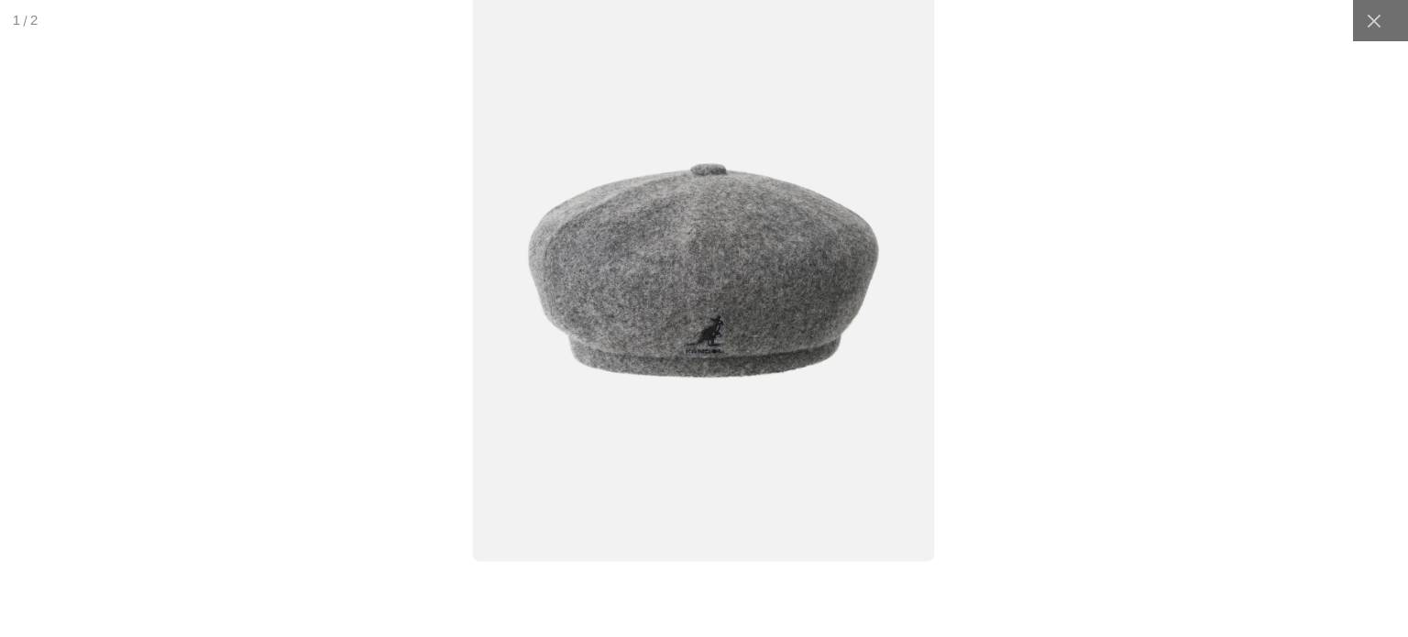
click at [709, 278] on img at bounding box center [704, 272] width 462 height 580
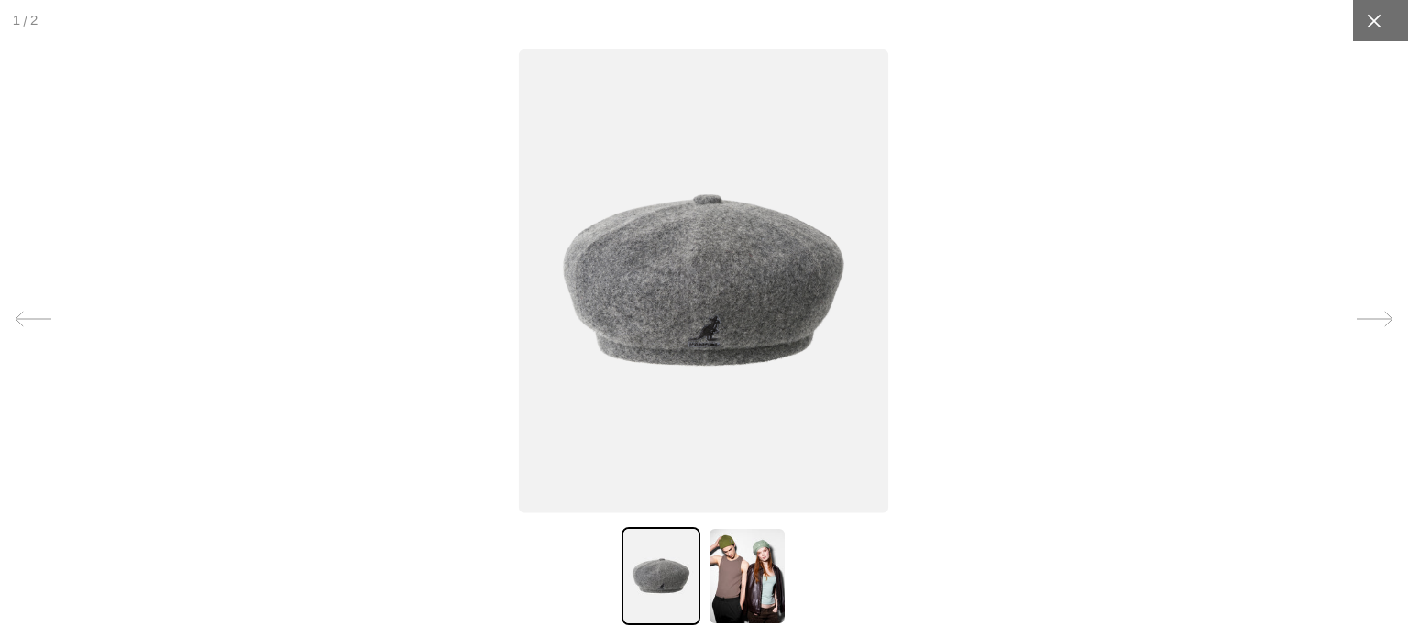
click at [1375, 21] on div at bounding box center [1373, 20] width 41 height 41
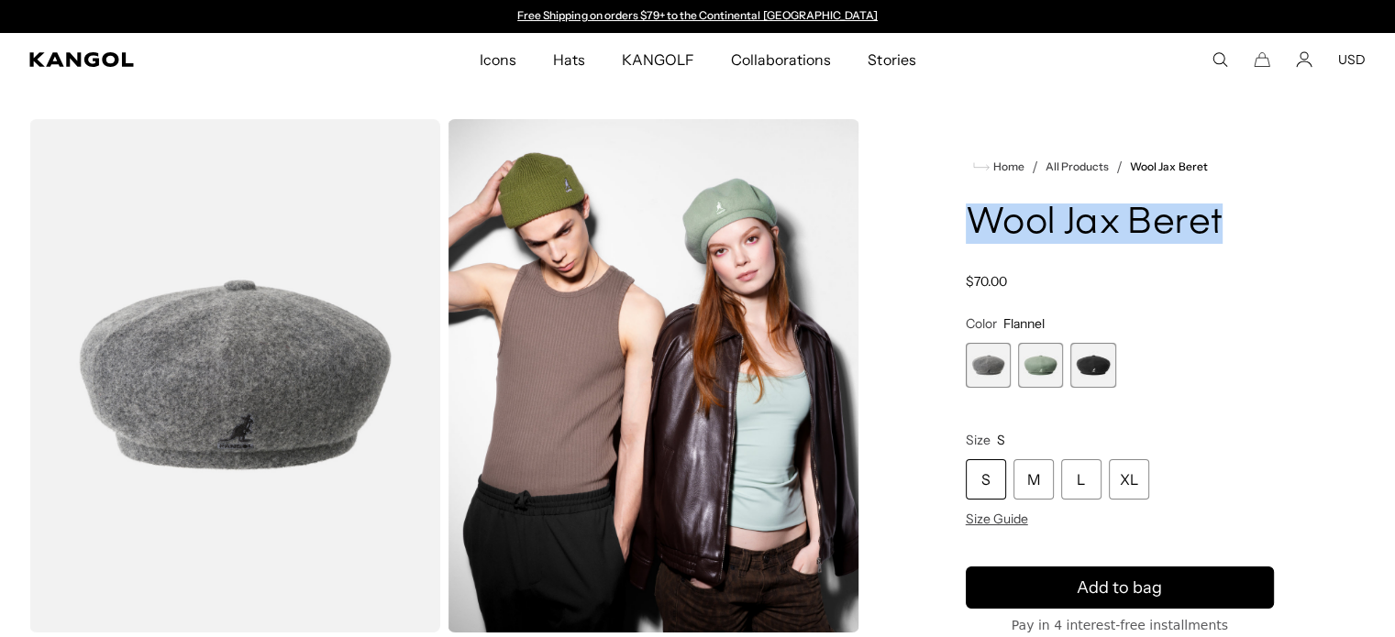
drag, startPoint x: 1215, startPoint y: 237, endPoint x: 956, endPoint y: 226, distance: 258.8
click at [956, 226] on div "Home / All Products / Wool Jax Beret Wool Jax Beret Regular price $70.00 Regula…" at bounding box center [1119, 495] width 491 height 753
copy h1 "Wool Jax Beret"
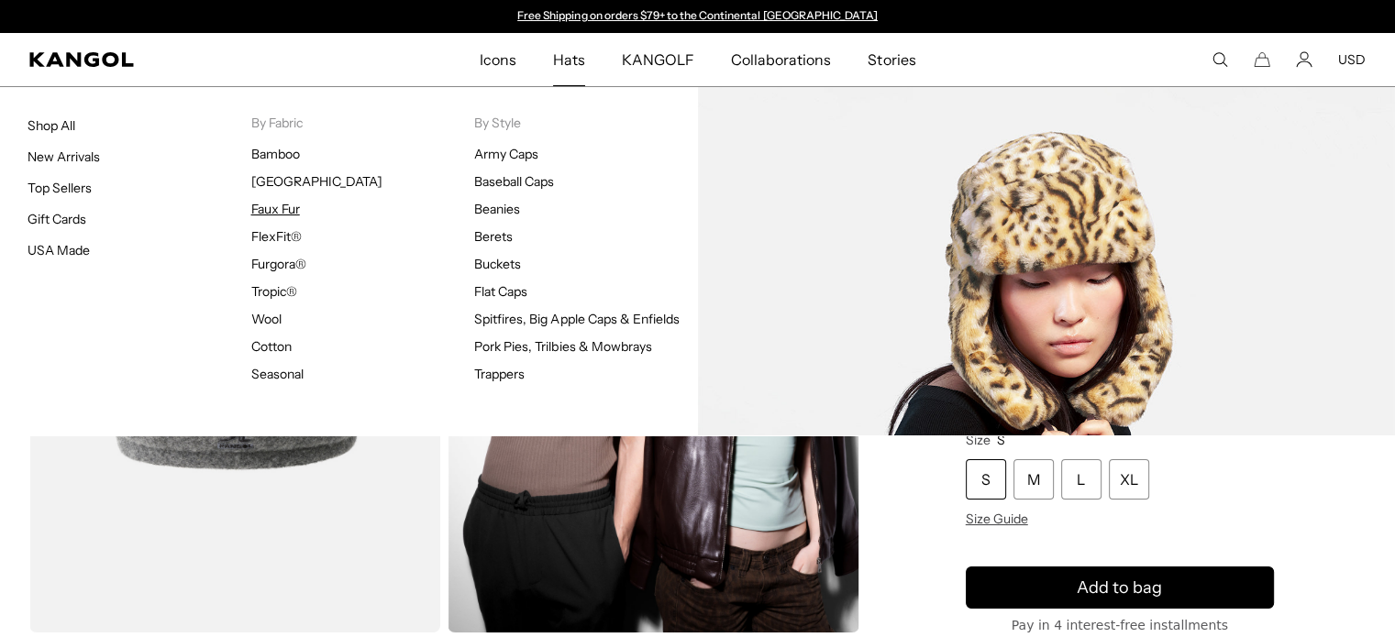
click at [286, 209] on link "Faux Fur" at bounding box center [275, 209] width 49 height 17
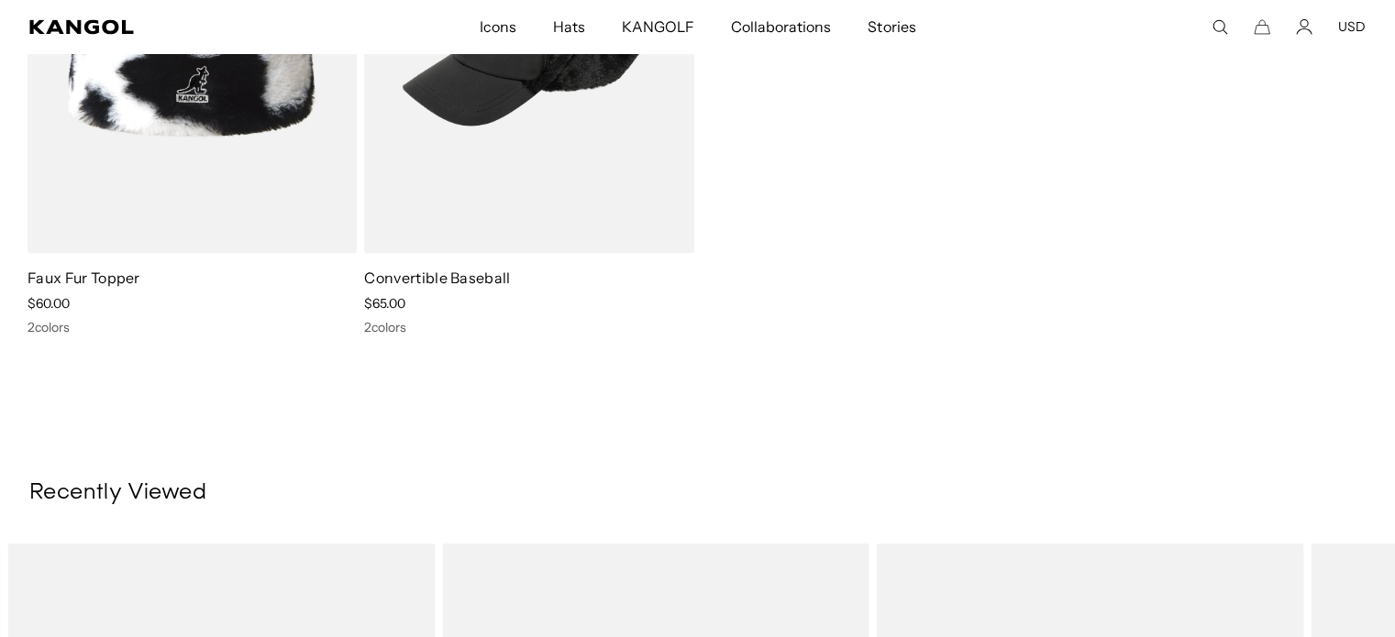
scroll to position [2476, 0]
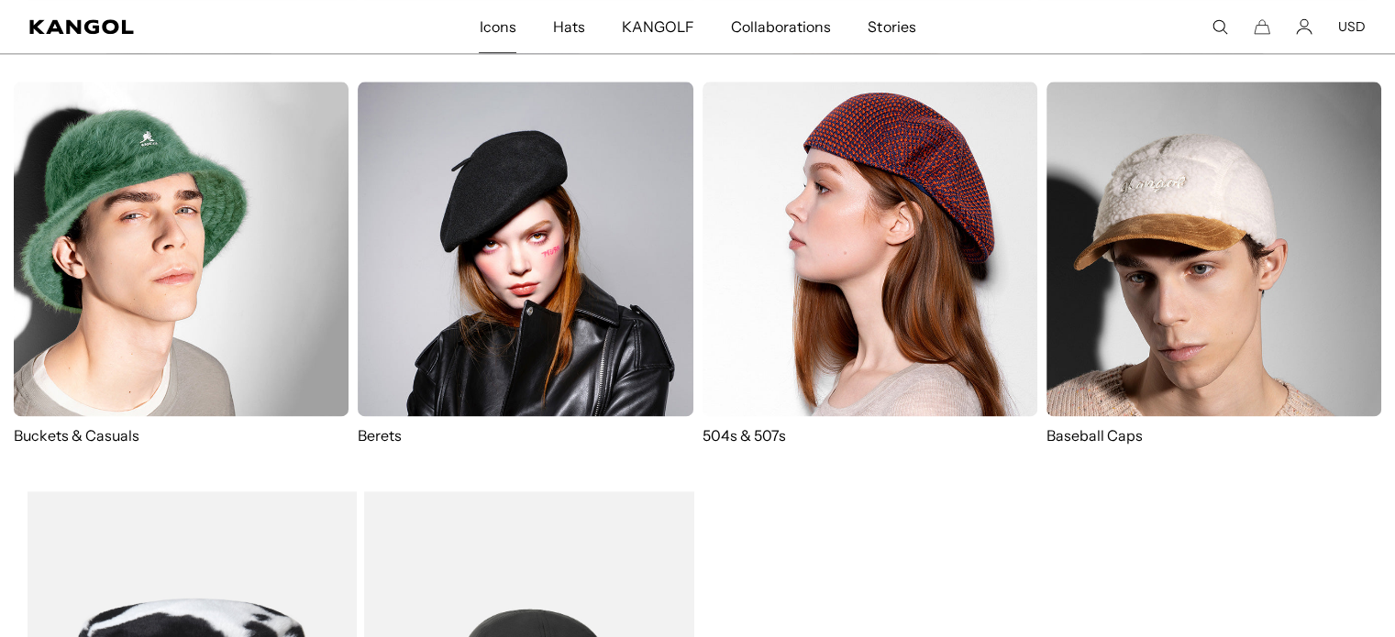
click at [536, 273] on img at bounding box center [525, 249] width 335 height 335
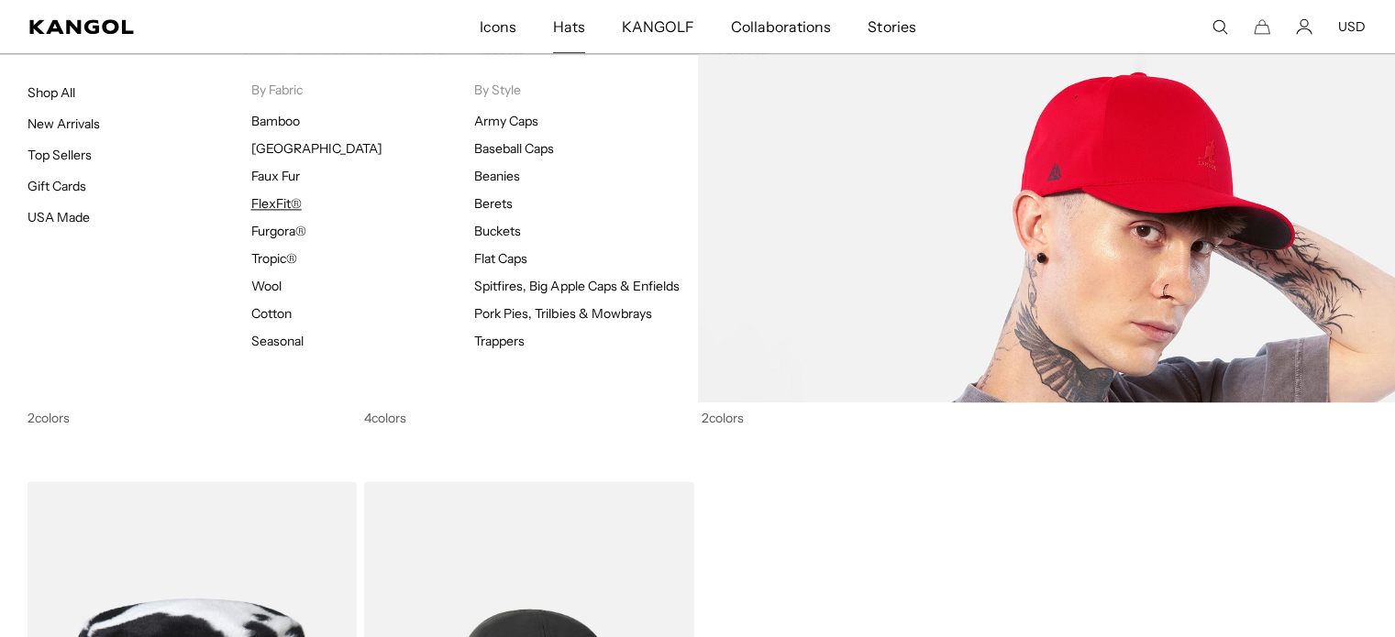
click at [280, 204] on link "FlexFit®" at bounding box center [276, 203] width 50 height 17
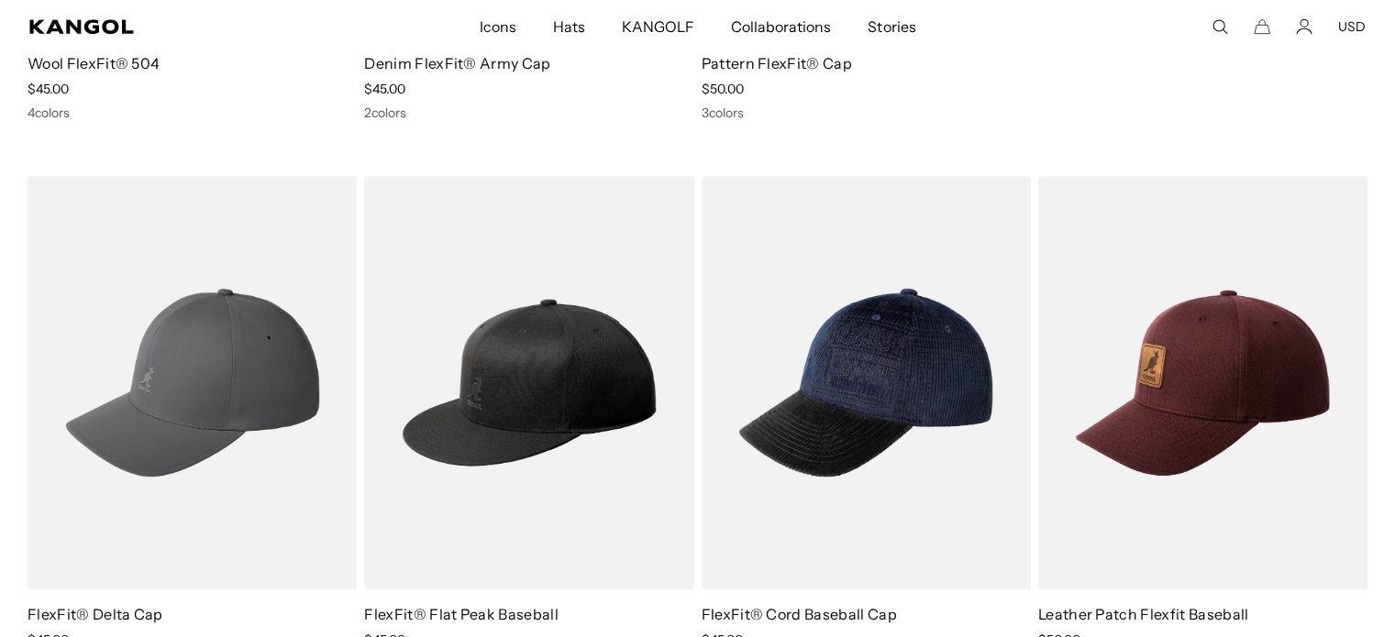
scroll to position [1192, 0]
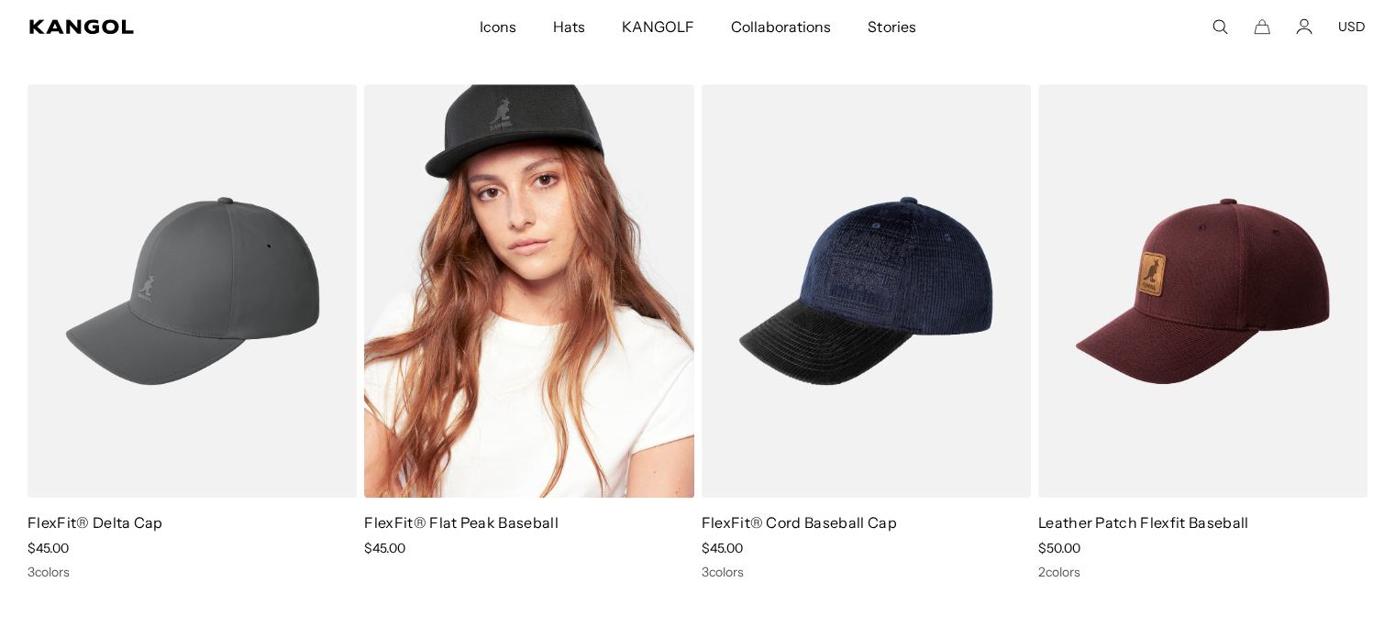
click at [564, 331] on img at bounding box center [528, 291] width 329 height 414
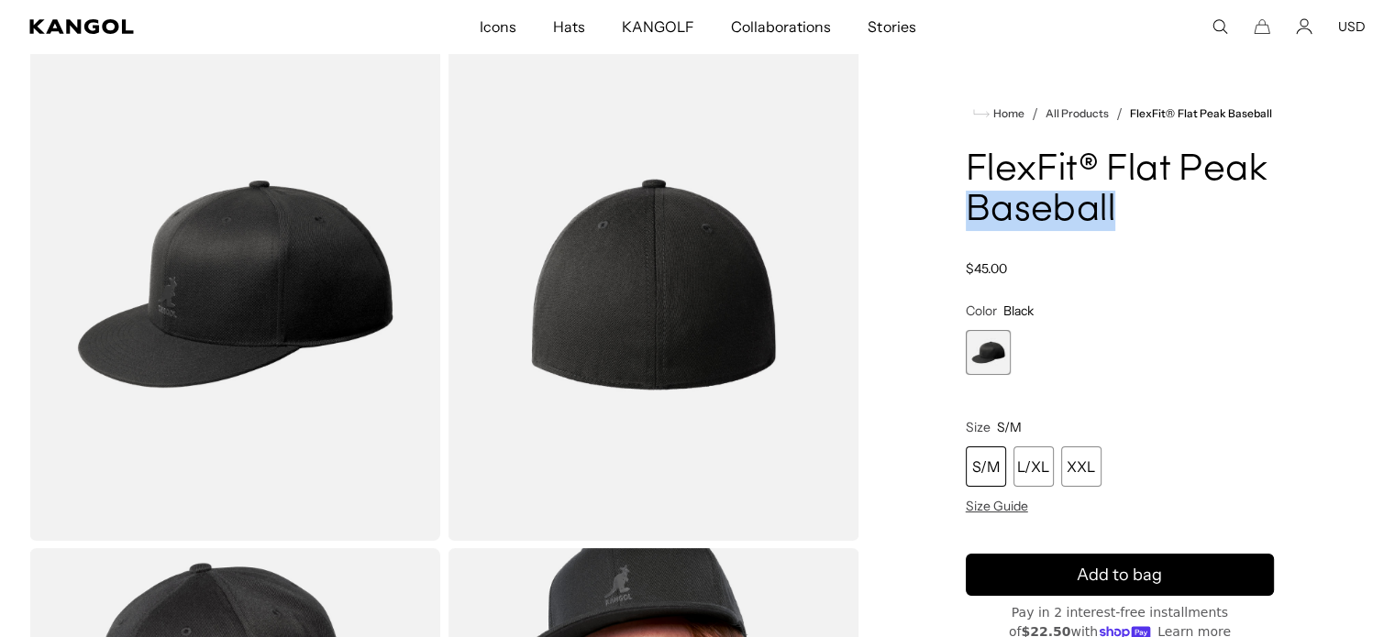
scroll to position [92, 0]
click at [956, 156] on div "Home / All Products / FlexFit® Flat Peak Baseball FlexFit® Flat Peak Baseball R…" at bounding box center [1119, 545] width 491 height 1035
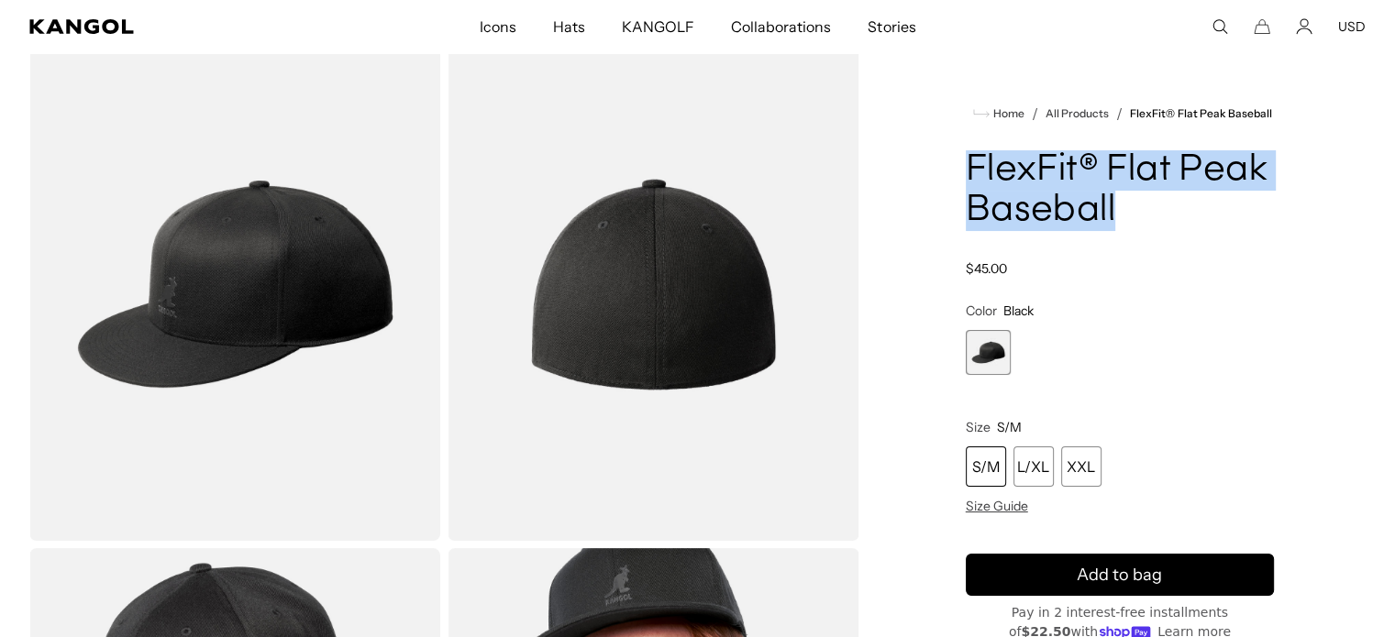
drag, startPoint x: 965, startPoint y: 157, endPoint x: 1129, endPoint y: 226, distance: 178.3
click at [1130, 226] on h1 "FlexFit® Flat Peak Baseball" at bounding box center [1120, 190] width 308 height 81
copy h1 "FlexFit® Flat Peak Baseball"
